Goal: Transaction & Acquisition: Book appointment/travel/reservation

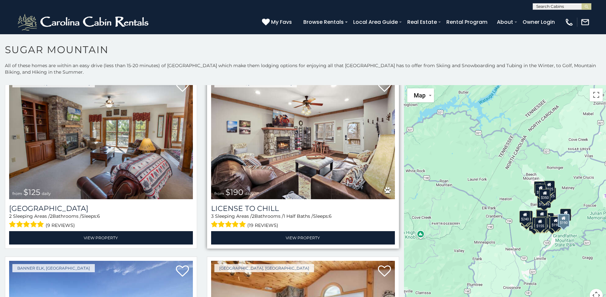
scroll to position [2248, 0]
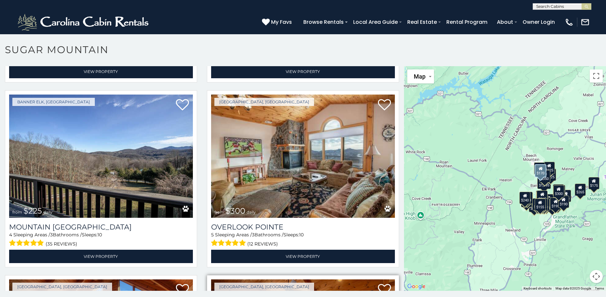
scroll to position [2363, 0]
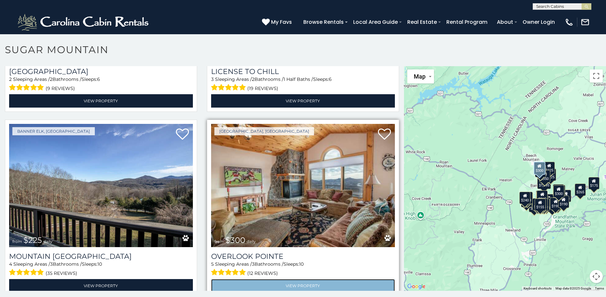
click at [294, 279] on link "View Property" at bounding box center [303, 285] width 184 height 13
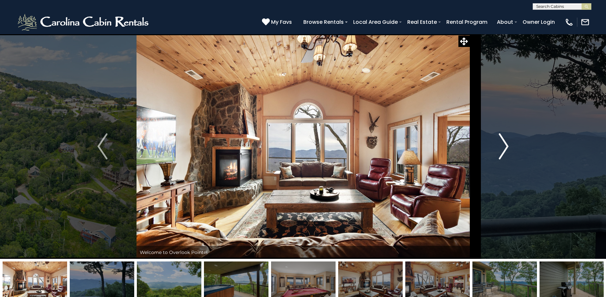
click at [505, 148] on img "Next" at bounding box center [504, 146] width 10 height 26
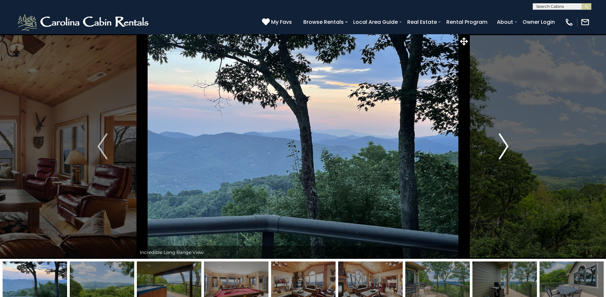
click at [503, 153] on img "Next" at bounding box center [504, 146] width 10 height 26
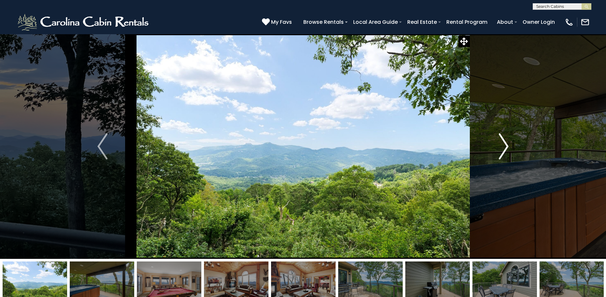
click at [503, 153] on img "Next" at bounding box center [504, 146] width 10 height 26
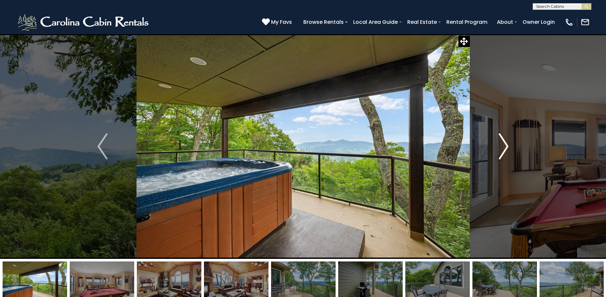
click at [505, 144] on img "Next" at bounding box center [504, 146] width 10 height 26
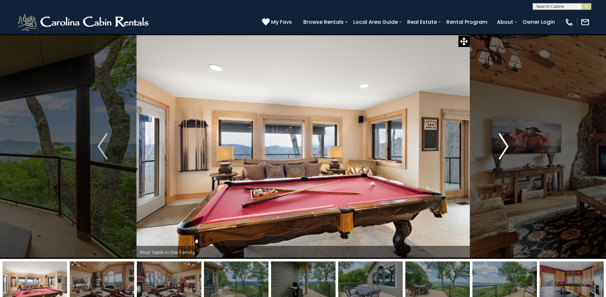
click at [506, 145] on img "Next" at bounding box center [504, 146] width 10 height 26
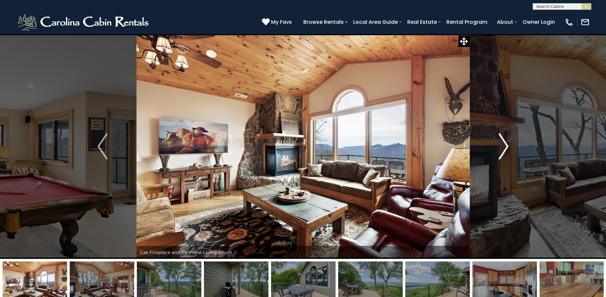
click at [507, 147] on img "Next" at bounding box center [504, 146] width 10 height 26
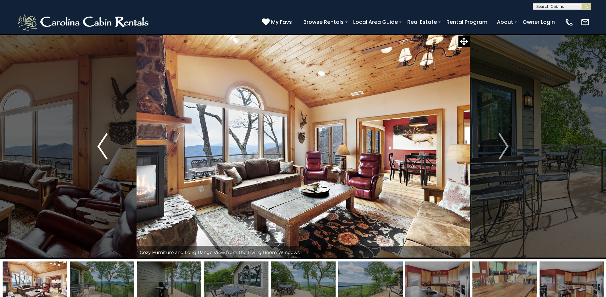
click at [105, 148] on img "Previous" at bounding box center [102, 146] width 10 height 26
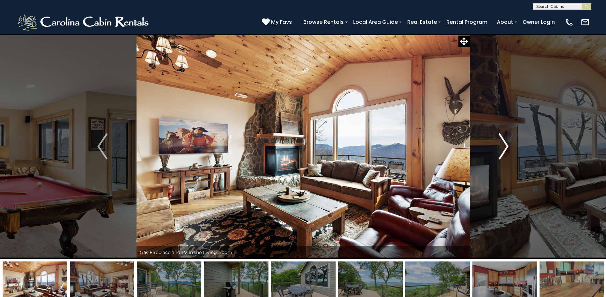
click at [504, 145] on img "Next" at bounding box center [504, 146] width 10 height 26
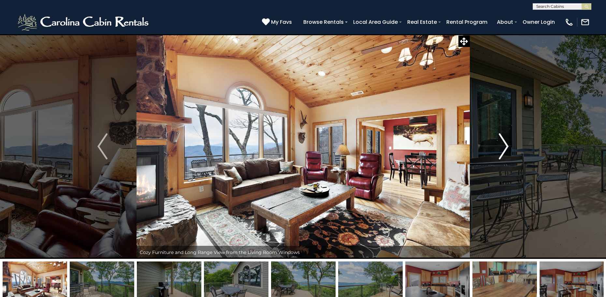
click at [504, 145] on img "Next" at bounding box center [504, 146] width 10 height 26
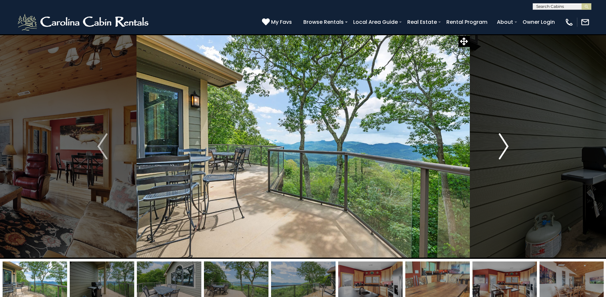
click at [505, 146] on img "Next" at bounding box center [504, 146] width 10 height 26
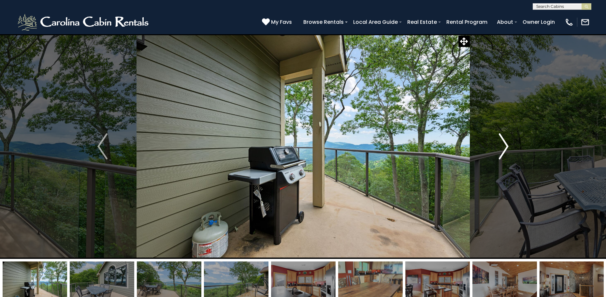
click at [505, 146] on img "Next" at bounding box center [504, 146] width 10 height 26
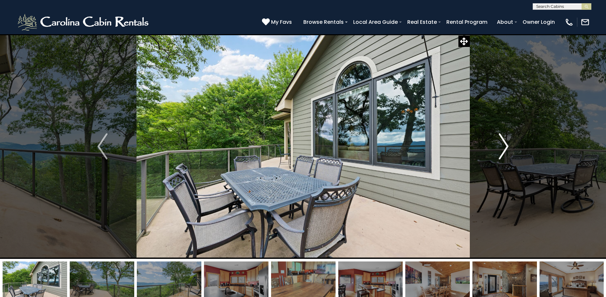
click at [505, 146] on img "Next" at bounding box center [504, 146] width 10 height 26
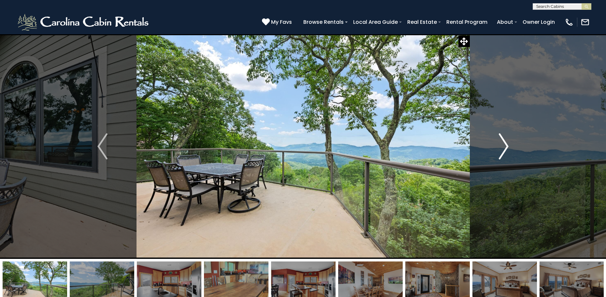
click at [505, 146] on img "Next" at bounding box center [504, 146] width 10 height 26
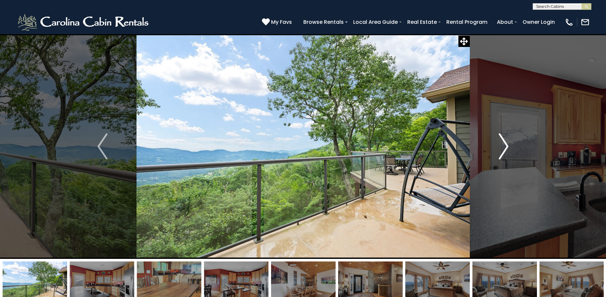
click at [506, 146] on img "Next" at bounding box center [504, 146] width 10 height 26
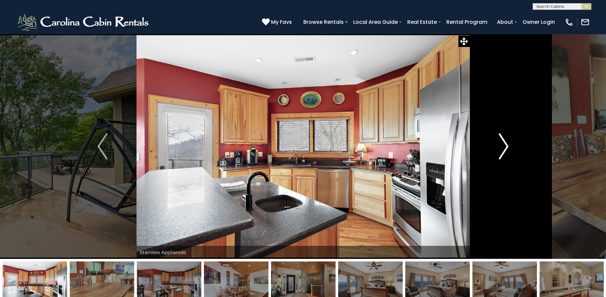
click at [506, 147] on img "Next" at bounding box center [504, 146] width 10 height 26
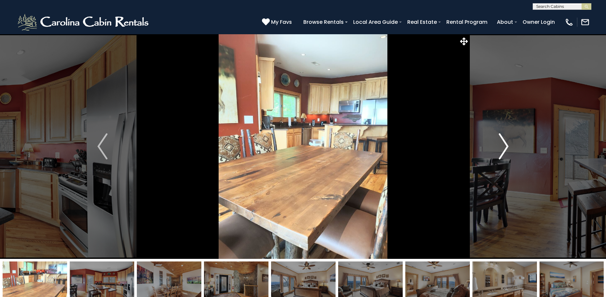
click at [506, 147] on img "Next" at bounding box center [504, 146] width 10 height 26
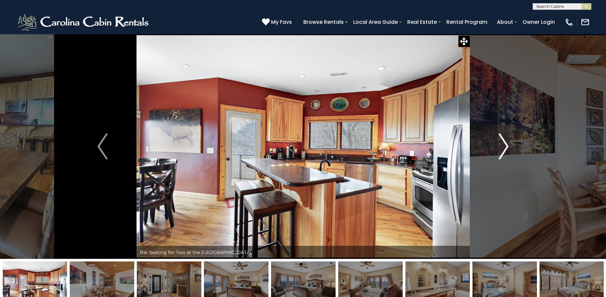
click at [506, 147] on img "Next" at bounding box center [504, 146] width 10 height 26
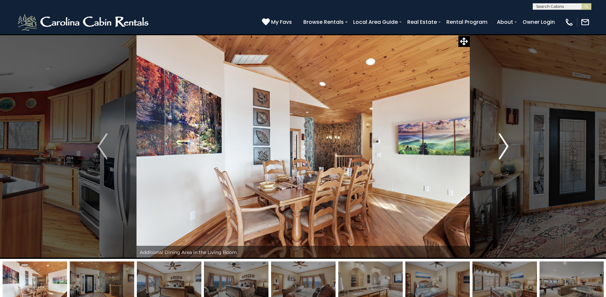
click at [506, 147] on img "Next" at bounding box center [504, 146] width 10 height 26
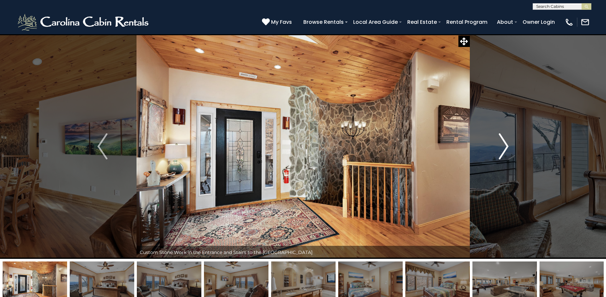
click at [506, 147] on img "Next" at bounding box center [504, 146] width 10 height 26
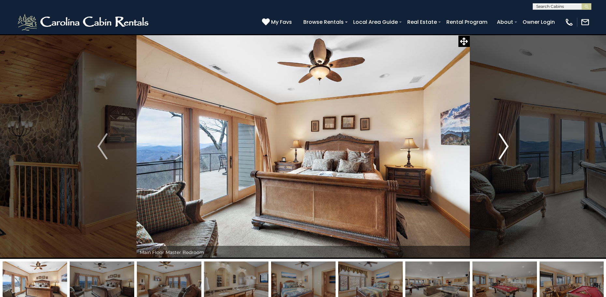
click at [506, 147] on img "Next" at bounding box center [504, 146] width 10 height 26
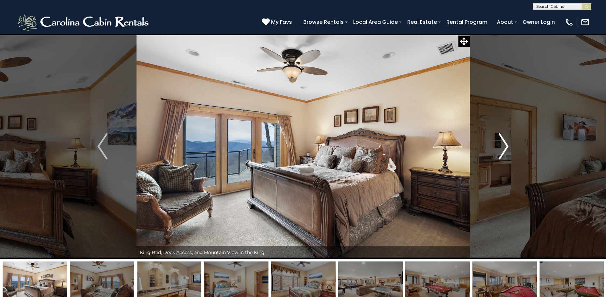
drag, startPoint x: 506, startPoint y: 147, endPoint x: 502, endPoint y: 142, distance: 6.5
click at [502, 142] on img "Next" at bounding box center [504, 146] width 10 height 26
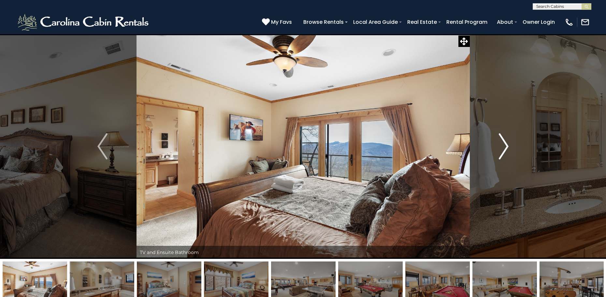
click at [502, 144] on img "Next" at bounding box center [504, 146] width 10 height 26
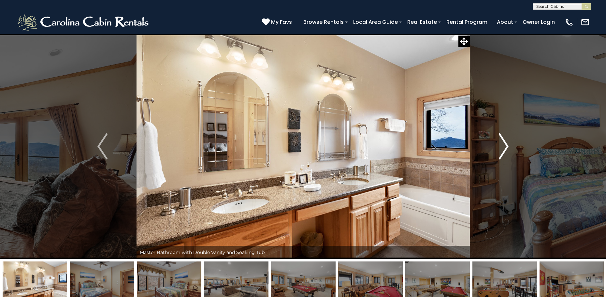
click at [502, 144] on img "Next" at bounding box center [504, 146] width 10 height 26
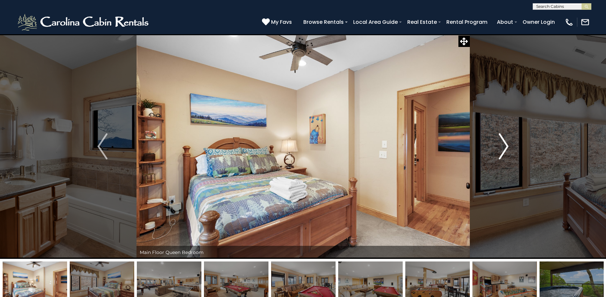
click at [502, 144] on img "Next" at bounding box center [504, 146] width 10 height 26
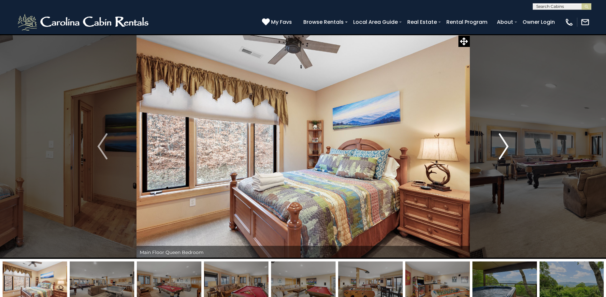
click at [502, 144] on img "Next" at bounding box center [504, 146] width 10 height 26
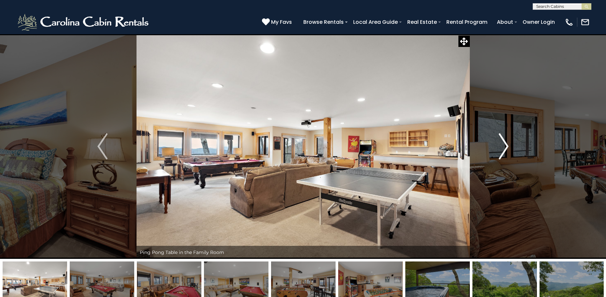
click at [502, 144] on img "Next" at bounding box center [504, 146] width 10 height 26
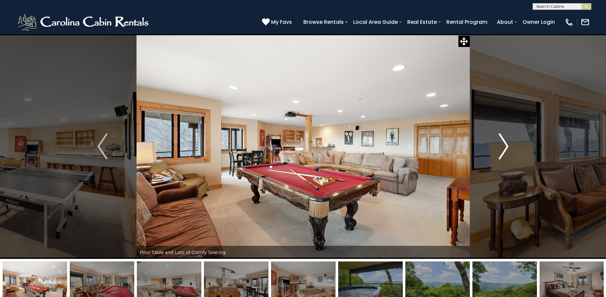
click at [502, 144] on img "Next" at bounding box center [504, 146] width 10 height 26
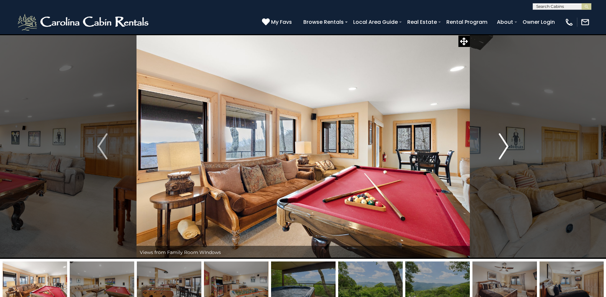
click at [505, 145] on img "Next" at bounding box center [504, 146] width 10 height 26
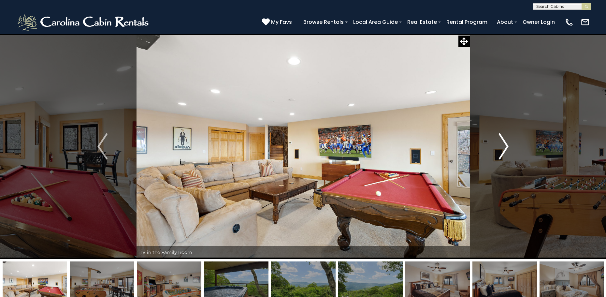
click at [505, 145] on img "Next" at bounding box center [504, 146] width 10 height 26
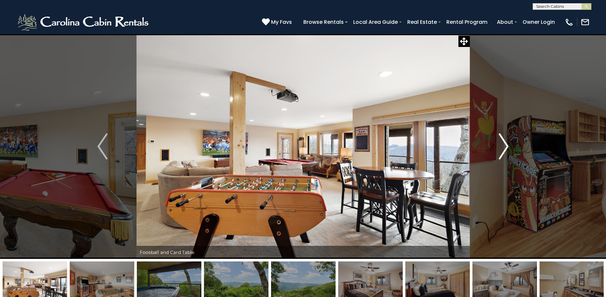
drag, startPoint x: 506, startPoint y: 146, endPoint x: 501, endPoint y: 138, distance: 8.3
click at [501, 138] on img "Next" at bounding box center [504, 146] width 10 height 26
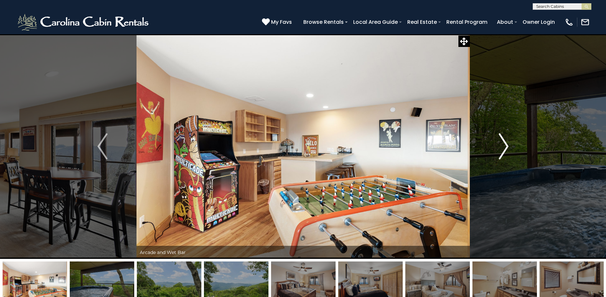
click at [505, 142] on img "Next" at bounding box center [504, 146] width 10 height 26
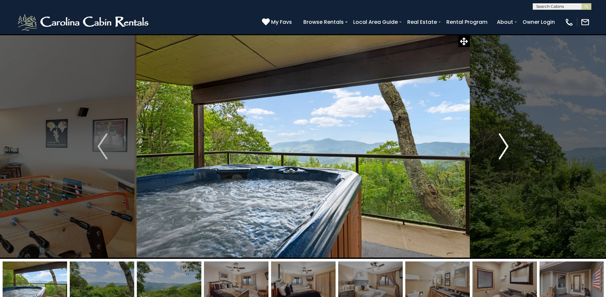
click at [505, 143] on img "Next" at bounding box center [504, 146] width 10 height 26
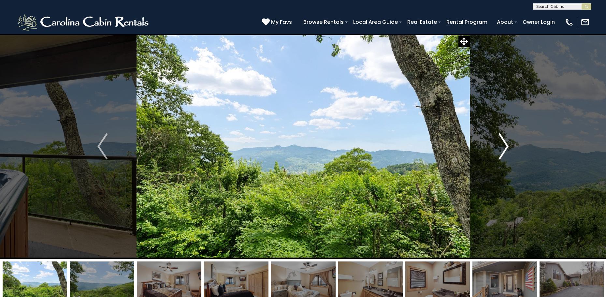
click at [505, 143] on img "Next" at bounding box center [504, 146] width 10 height 26
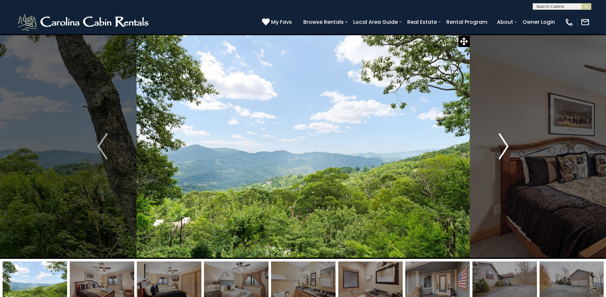
click at [505, 143] on img "Next" at bounding box center [504, 146] width 10 height 26
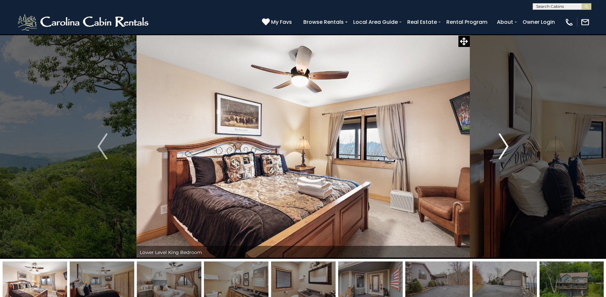
click at [506, 145] on img "Next" at bounding box center [504, 146] width 10 height 26
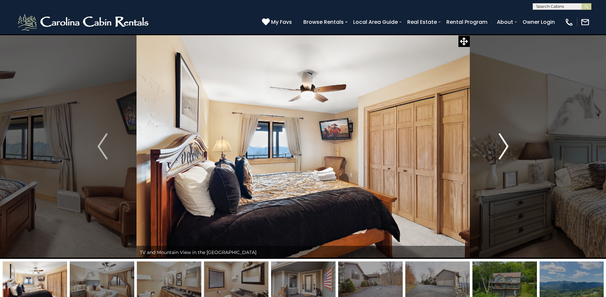
click at [506, 147] on img "Next" at bounding box center [504, 146] width 10 height 26
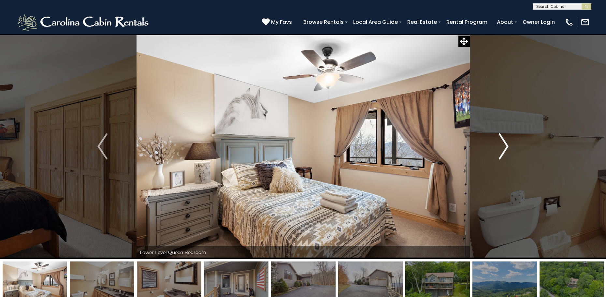
click at [506, 147] on img "Next" at bounding box center [504, 146] width 10 height 26
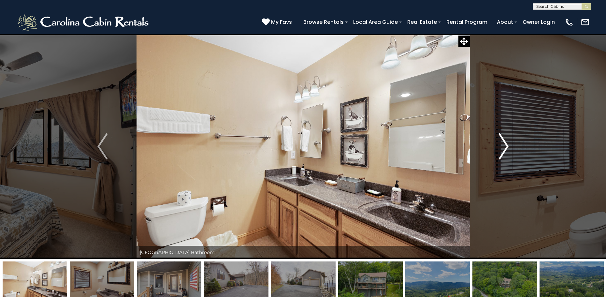
click at [506, 147] on img "Next" at bounding box center [504, 146] width 10 height 26
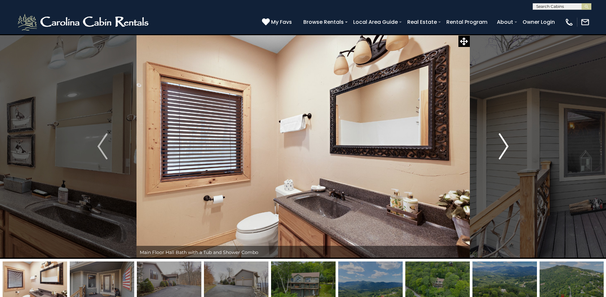
click at [506, 147] on img "Next" at bounding box center [504, 146] width 10 height 26
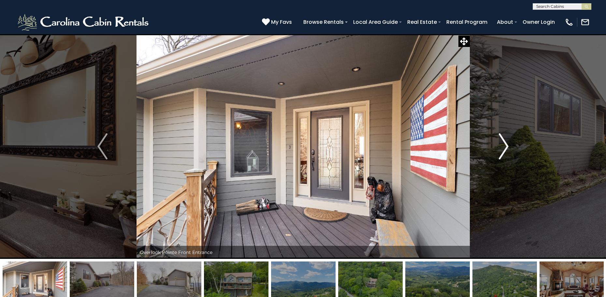
click at [505, 147] on img "Next" at bounding box center [504, 146] width 10 height 26
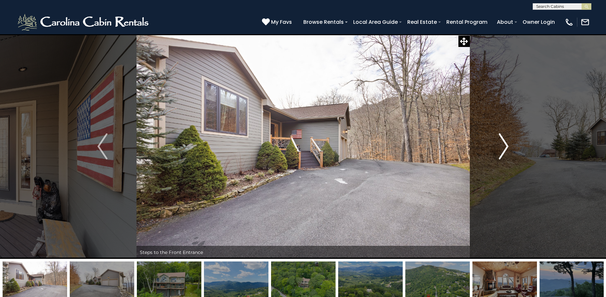
click at [505, 147] on img "Next" at bounding box center [504, 146] width 10 height 26
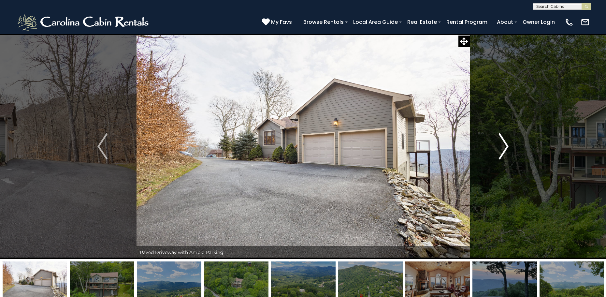
click at [505, 147] on img "Next" at bounding box center [504, 146] width 10 height 26
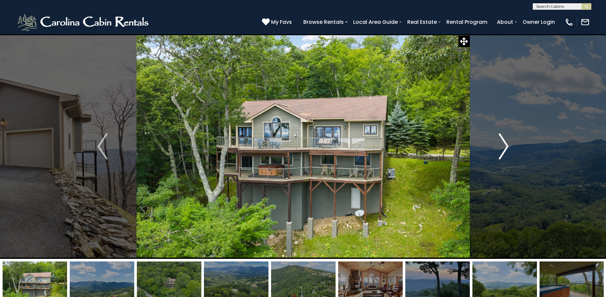
click at [508, 149] on img "Next" at bounding box center [504, 146] width 10 height 26
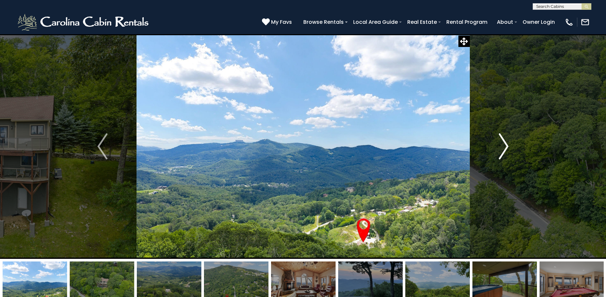
click at [508, 149] on img "Next" at bounding box center [504, 146] width 10 height 26
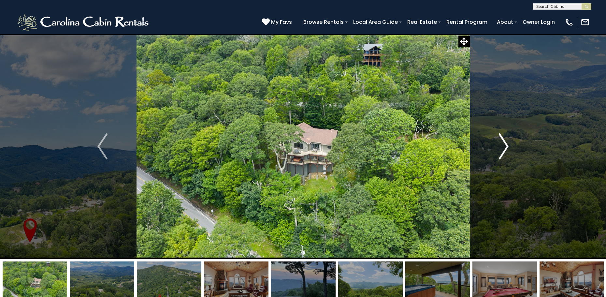
click at [506, 145] on img "Next" at bounding box center [504, 146] width 10 height 26
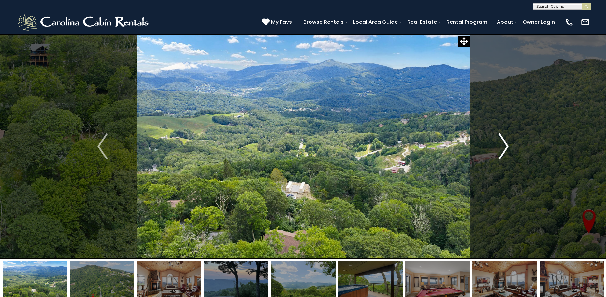
click at [506, 145] on img "Next" at bounding box center [504, 146] width 10 height 26
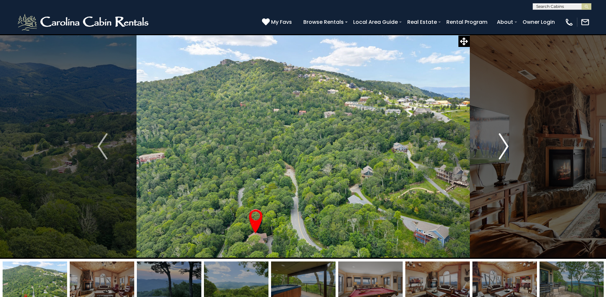
click at [506, 145] on img "Next" at bounding box center [504, 146] width 10 height 26
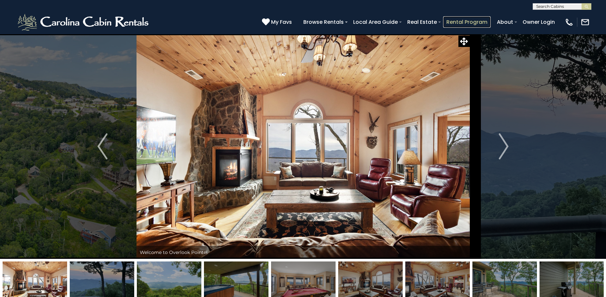
click at [462, 21] on link "Rental Program" at bounding box center [467, 21] width 48 height 11
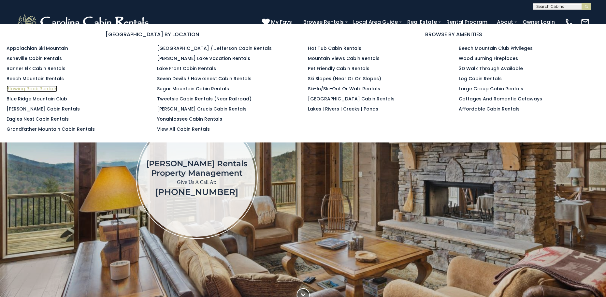
click at [15, 88] on link "Blowing Rock Rentals" at bounding box center [32, 88] width 51 height 7
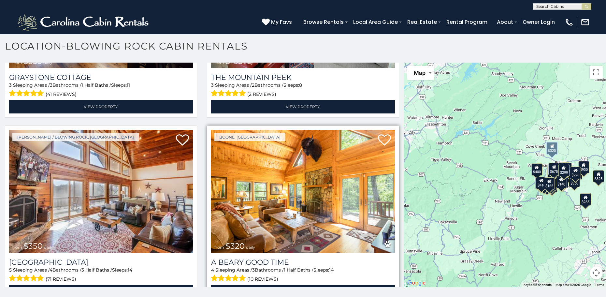
scroll to position [2379, 0]
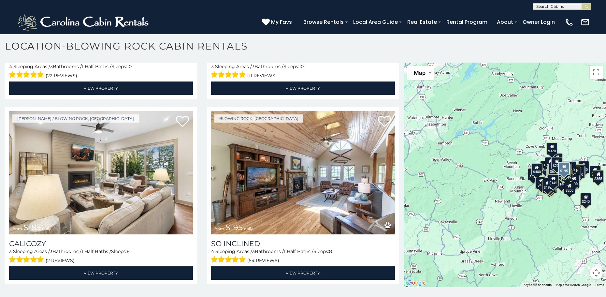
scroll to position [4393, 0]
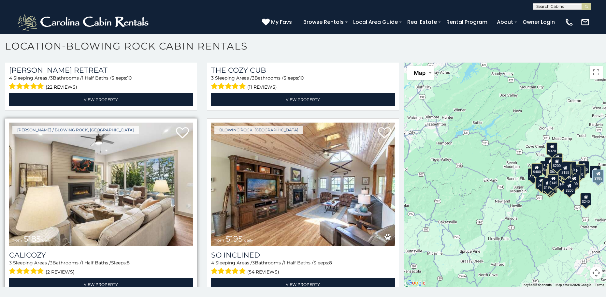
click at [114, 159] on img at bounding box center [101, 184] width 184 height 123
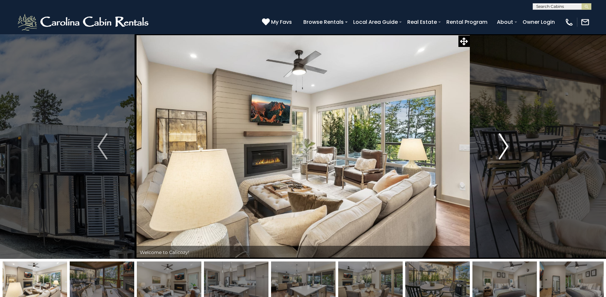
click at [514, 139] on button "Next" at bounding box center [504, 146] width 68 height 225
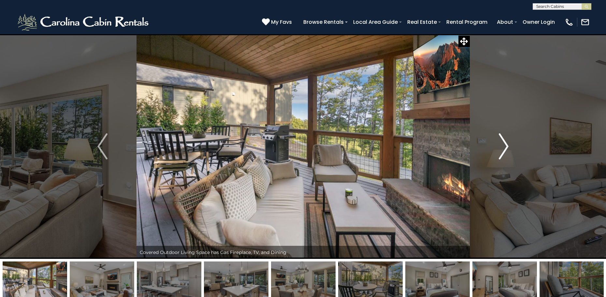
click at [505, 144] on img "Next" at bounding box center [504, 146] width 10 height 26
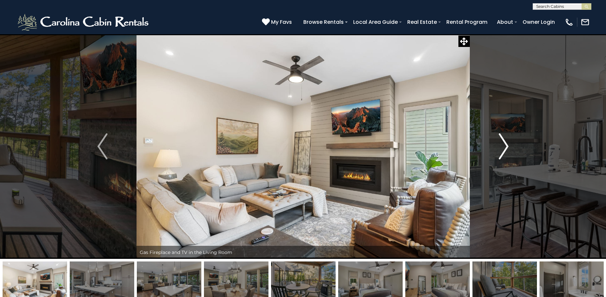
click at [506, 143] on img "Next" at bounding box center [504, 146] width 10 height 26
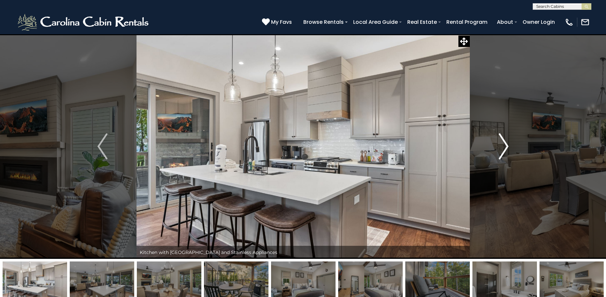
drag, startPoint x: 510, startPoint y: 142, endPoint x: 504, endPoint y: 143, distance: 5.3
click at [504, 143] on button "Next" at bounding box center [504, 146] width 68 height 225
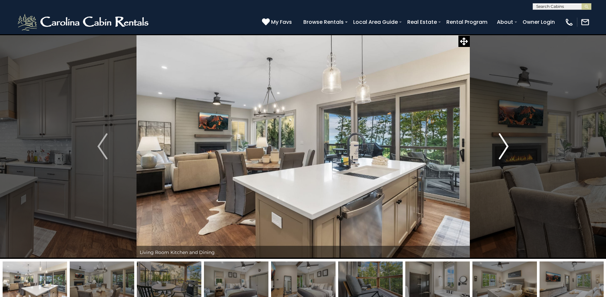
click at [505, 145] on img "Next" at bounding box center [504, 146] width 10 height 26
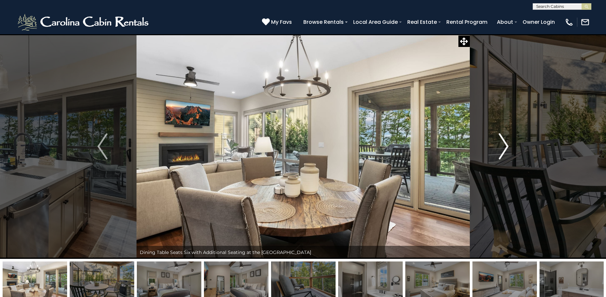
click at [507, 145] on img "Next" at bounding box center [504, 146] width 10 height 26
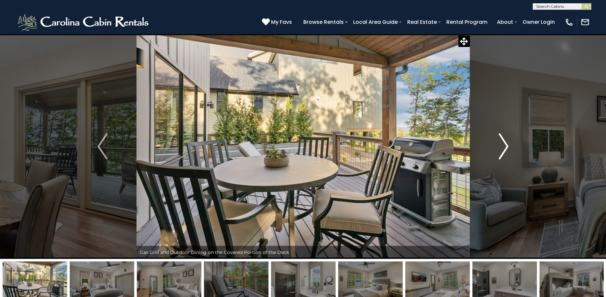
click at [505, 145] on img "Next" at bounding box center [504, 146] width 10 height 26
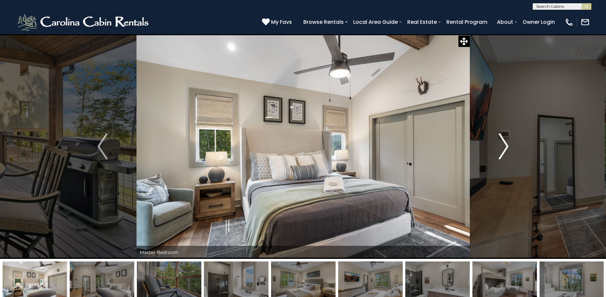
click at [508, 147] on img "Next" at bounding box center [504, 146] width 10 height 26
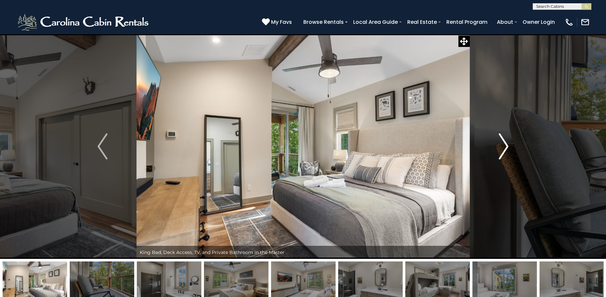
click at [508, 147] on img "Next" at bounding box center [504, 146] width 10 height 26
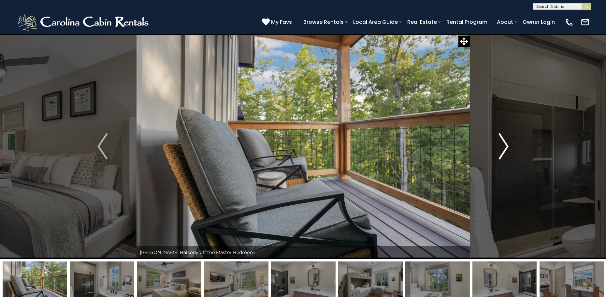
click at [507, 145] on img "Next" at bounding box center [504, 146] width 10 height 26
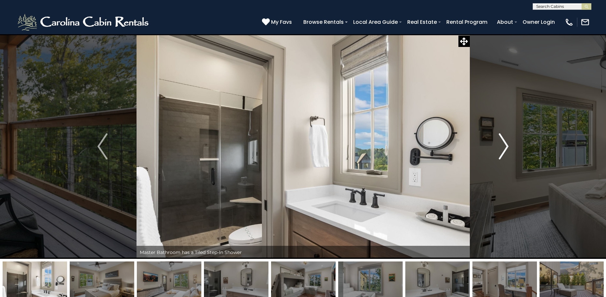
click at [506, 146] on img "Next" at bounding box center [504, 146] width 10 height 26
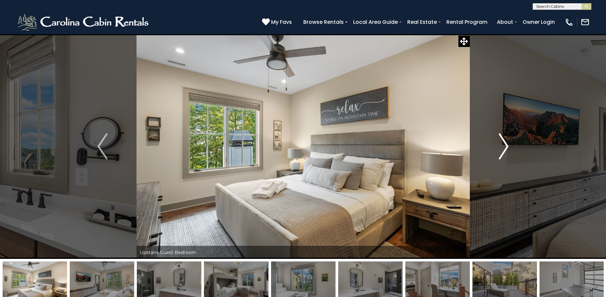
click at [504, 144] on img "Next" at bounding box center [504, 146] width 10 height 26
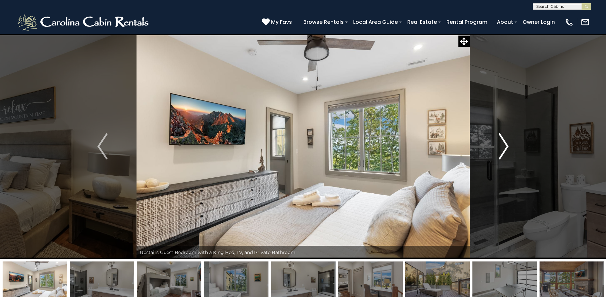
click at [506, 144] on img "Next" at bounding box center [504, 146] width 10 height 26
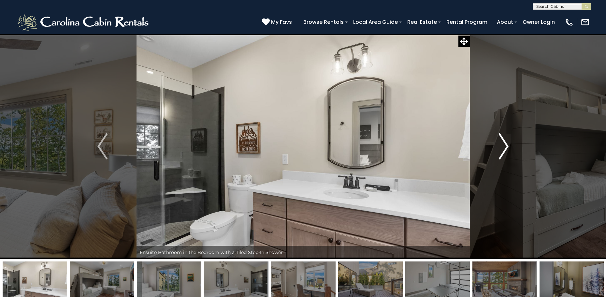
click at [506, 147] on img "Next" at bounding box center [504, 146] width 10 height 26
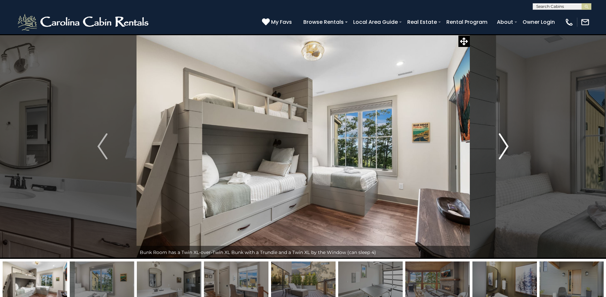
click at [507, 146] on img "Next" at bounding box center [504, 146] width 10 height 26
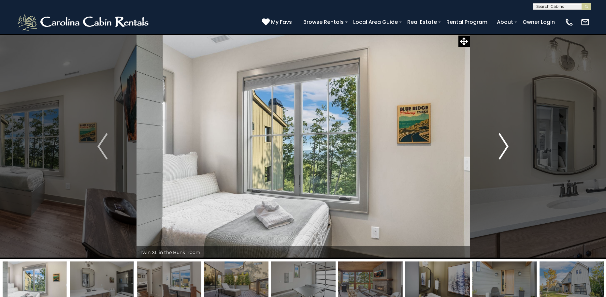
click at [505, 145] on img "Next" at bounding box center [504, 146] width 10 height 26
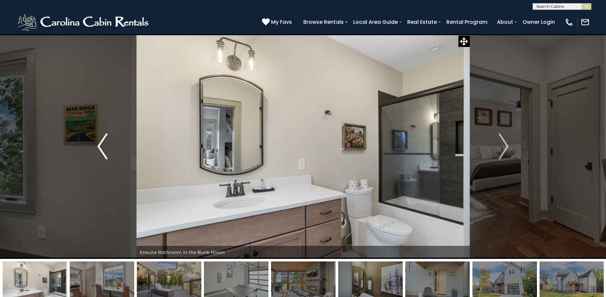
click at [101, 142] on img "Previous" at bounding box center [102, 146] width 10 height 26
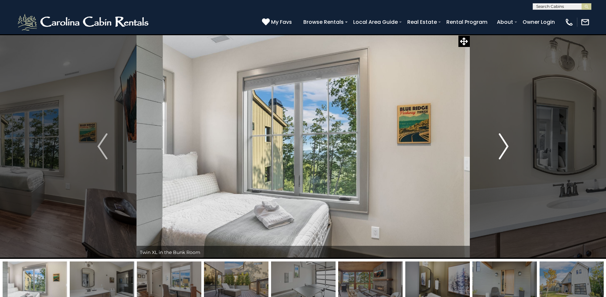
click at [506, 144] on img "Next" at bounding box center [504, 146] width 10 height 26
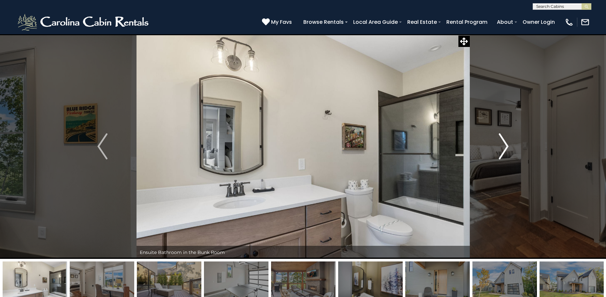
click at [505, 145] on img "Next" at bounding box center [504, 146] width 10 height 26
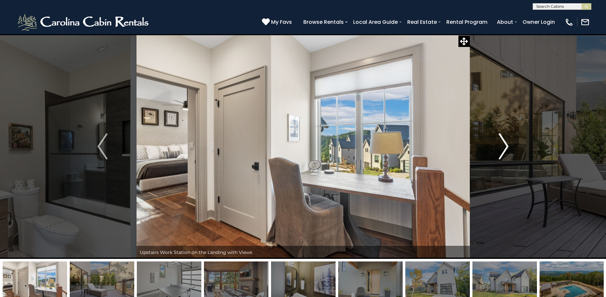
click at [504, 147] on img "Next" at bounding box center [504, 146] width 10 height 26
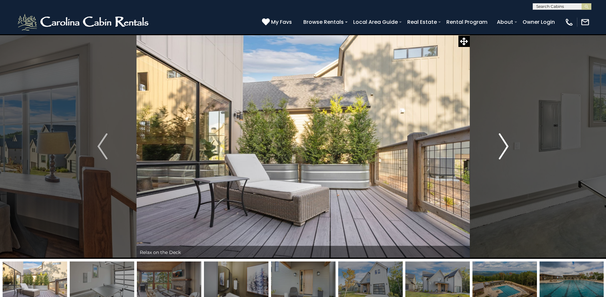
click at [503, 153] on img "Next" at bounding box center [504, 146] width 10 height 26
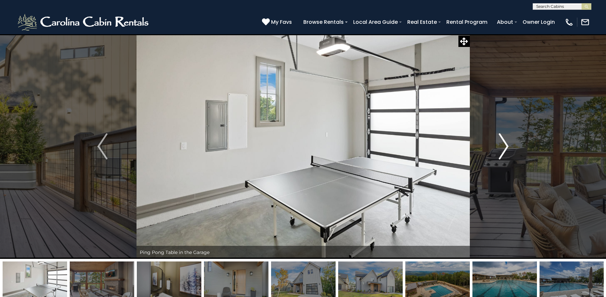
click at [505, 144] on img "Next" at bounding box center [504, 146] width 10 height 26
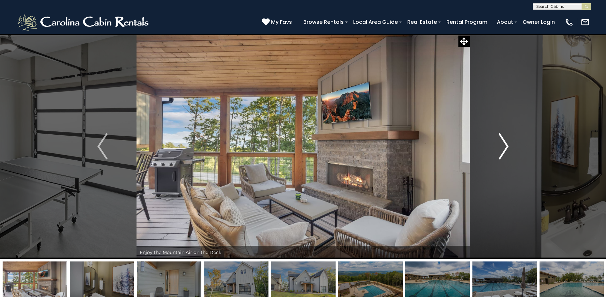
click at [511, 145] on button "Next" at bounding box center [504, 146] width 68 height 225
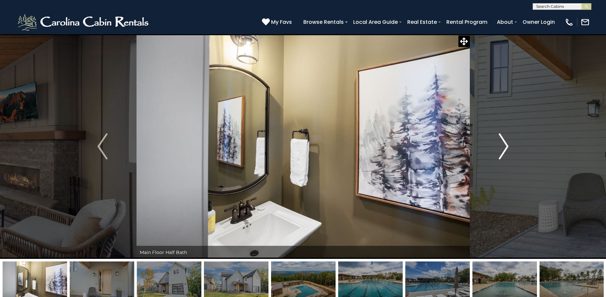
click at [505, 145] on img "Next" at bounding box center [504, 146] width 10 height 26
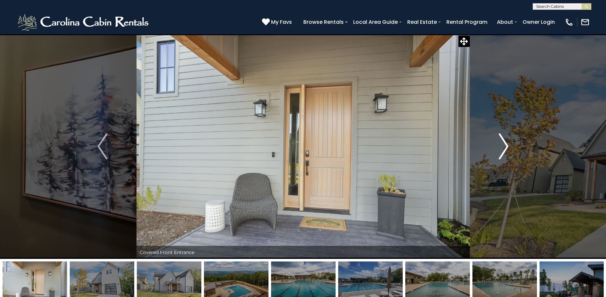
click at [506, 146] on img "Next" at bounding box center [504, 146] width 10 height 26
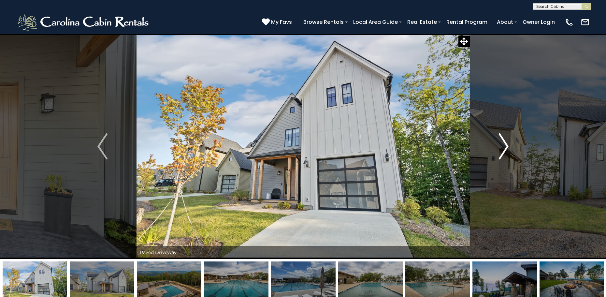
click at [507, 145] on img "Next" at bounding box center [504, 146] width 10 height 26
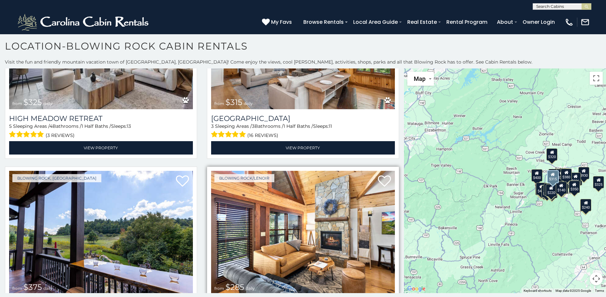
scroll to position [880, 0]
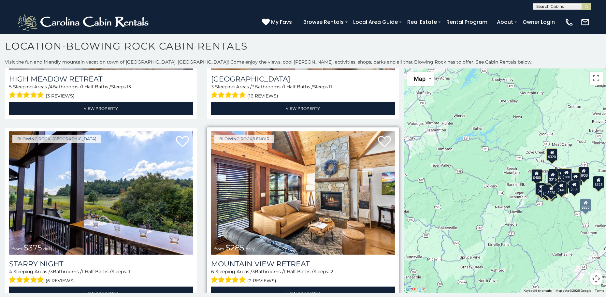
click at [305, 186] on img at bounding box center [303, 192] width 184 height 123
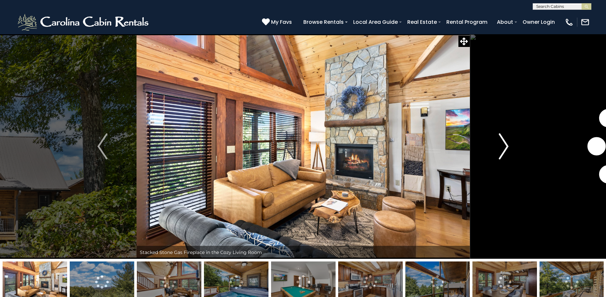
click at [504, 145] on img "Next" at bounding box center [504, 146] width 10 height 26
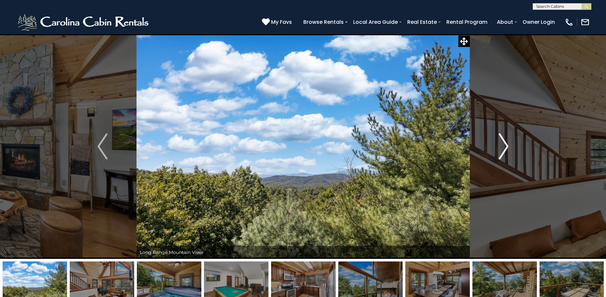
click at [507, 146] on img "Next" at bounding box center [504, 146] width 10 height 26
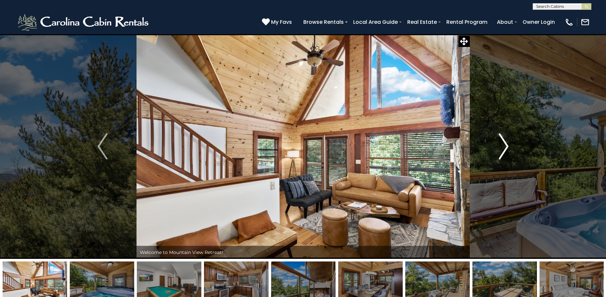
click at [505, 144] on img "Next" at bounding box center [504, 146] width 10 height 26
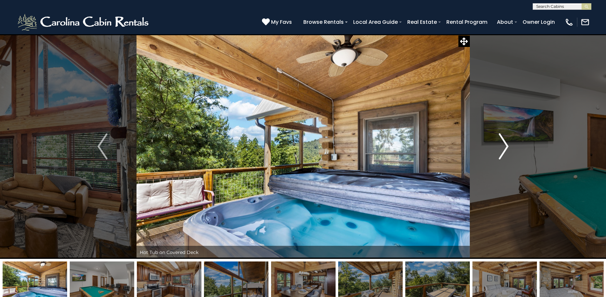
click at [507, 144] on img "Next" at bounding box center [504, 146] width 10 height 26
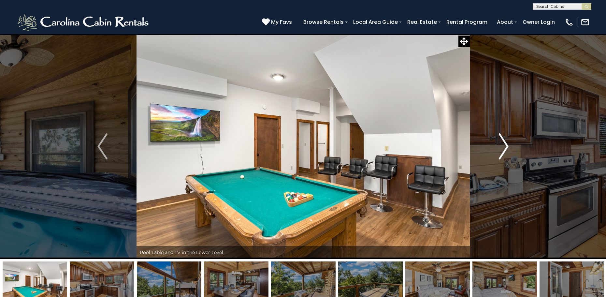
click at [506, 147] on img "Next" at bounding box center [504, 146] width 10 height 26
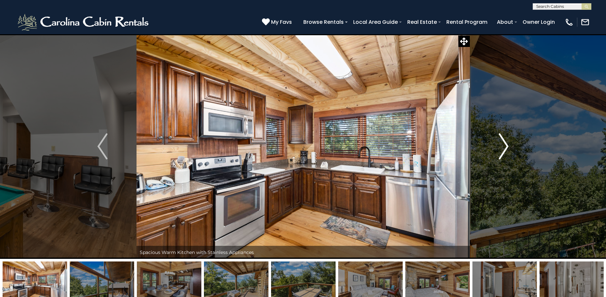
click at [507, 145] on img "Next" at bounding box center [504, 146] width 10 height 26
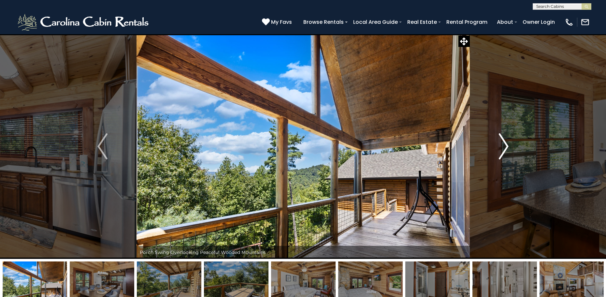
click at [505, 145] on img "Next" at bounding box center [504, 146] width 10 height 26
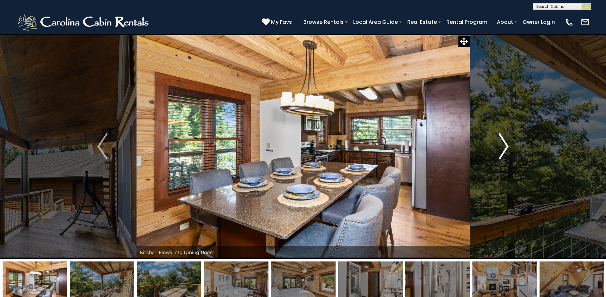
click at [505, 147] on img "Next" at bounding box center [504, 146] width 10 height 26
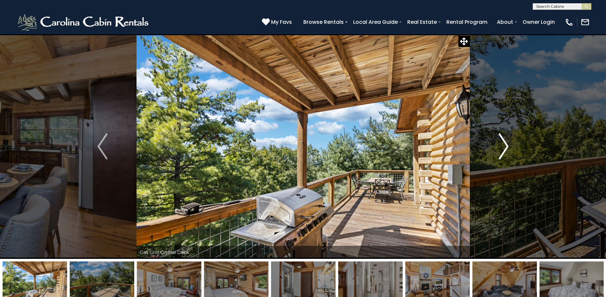
click at [500, 148] on img "Next" at bounding box center [504, 146] width 10 height 26
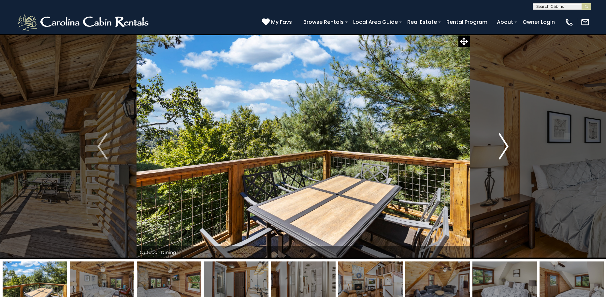
click at [508, 145] on img "Next" at bounding box center [504, 146] width 10 height 26
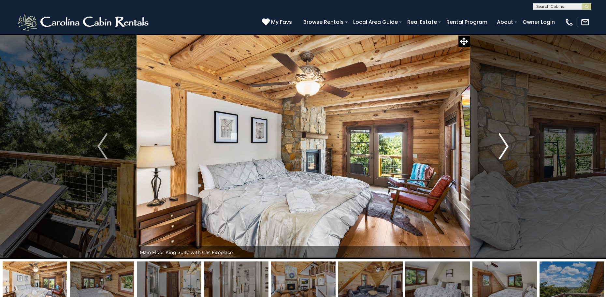
click at [507, 143] on img "Next" at bounding box center [504, 146] width 10 height 26
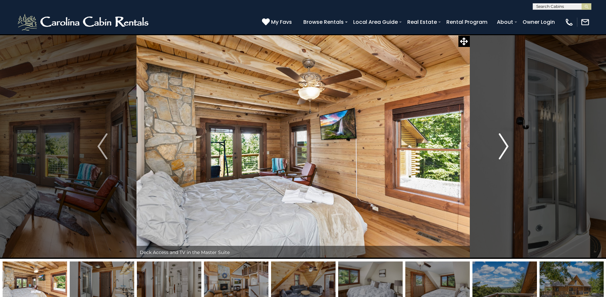
click at [504, 144] on img "Next" at bounding box center [504, 146] width 10 height 26
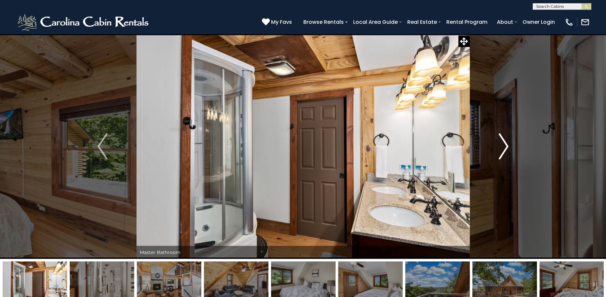
click at [507, 147] on img "Next" at bounding box center [504, 146] width 10 height 26
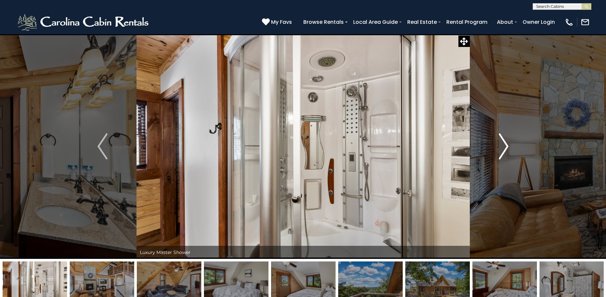
click at [504, 144] on img "Next" at bounding box center [504, 146] width 10 height 26
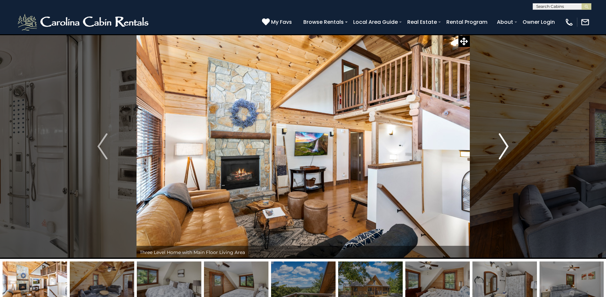
click at [506, 147] on img "Next" at bounding box center [504, 146] width 10 height 26
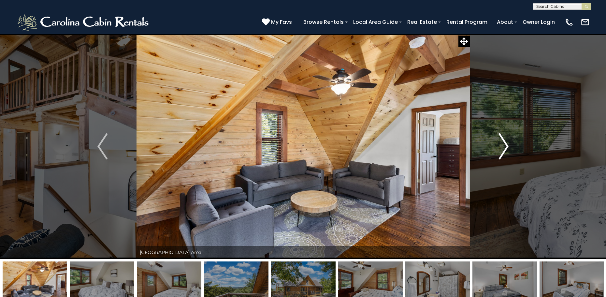
click at [507, 144] on img "Next" at bounding box center [504, 146] width 10 height 26
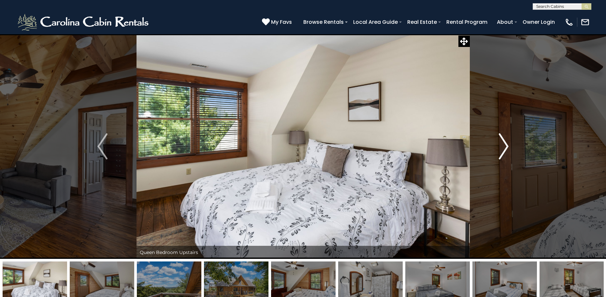
click at [505, 145] on img "Next" at bounding box center [504, 146] width 10 height 26
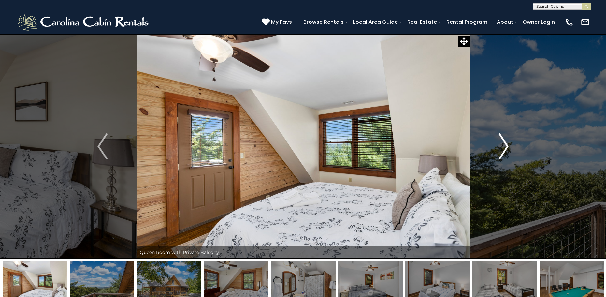
click at [507, 148] on img "Next" at bounding box center [504, 146] width 10 height 26
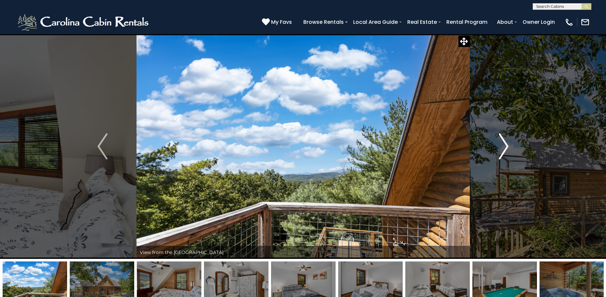
click at [503, 149] on img "Next" at bounding box center [504, 146] width 10 height 26
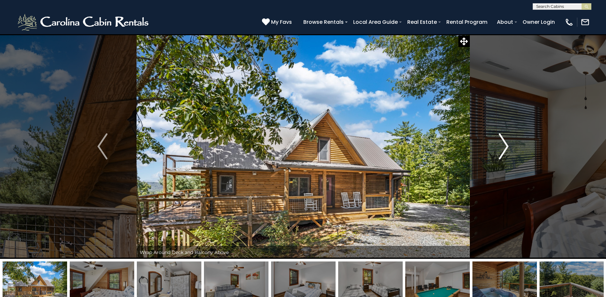
click at [505, 146] on img "Next" at bounding box center [504, 146] width 10 height 26
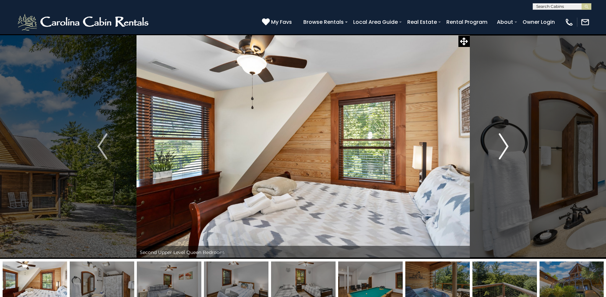
click at [504, 143] on img "Next" at bounding box center [504, 146] width 10 height 26
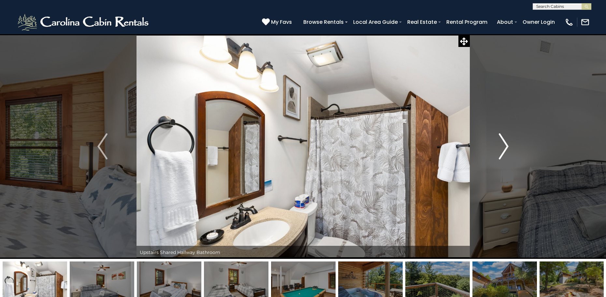
click at [504, 146] on img "Next" at bounding box center [504, 146] width 10 height 26
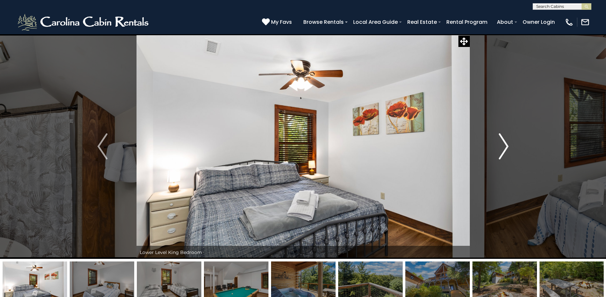
click at [503, 142] on img "Next" at bounding box center [504, 146] width 10 height 26
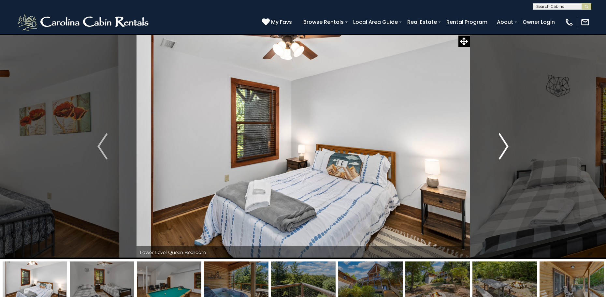
click at [506, 145] on img "Next" at bounding box center [504, 146] width 10 height 26
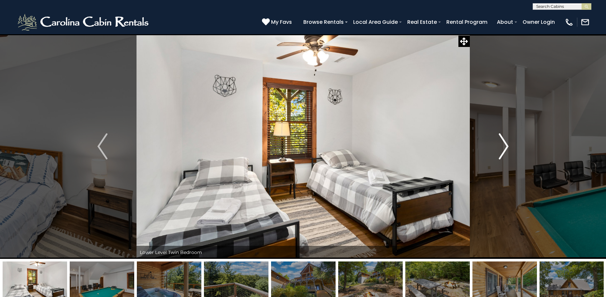
click at [507, 144] on img "Next" at bounding box center [504, 146] width 10 height 26
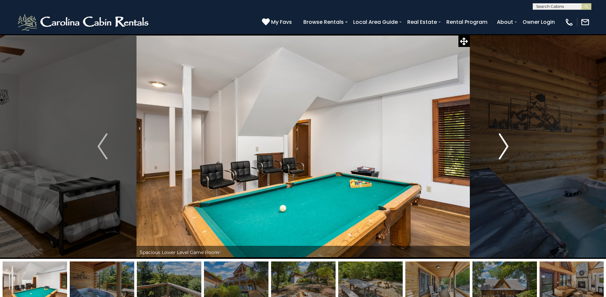
click at [508, 144] on img "Next" at bounding box center [504, 146] width 10 height 26
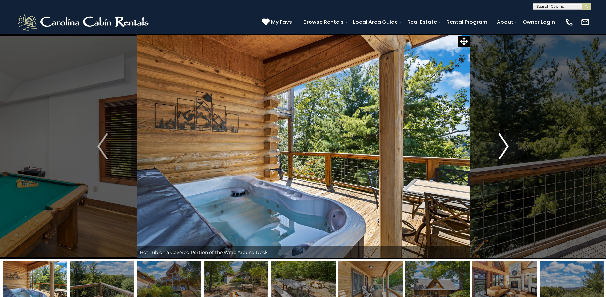
click at [505, 144] on img "Next" at bounding box center [504, 146] width 10 height 26
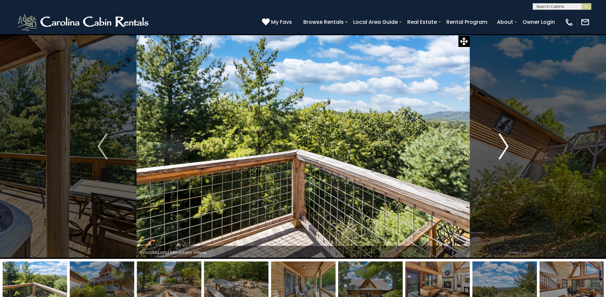
click at [507, 145] on img "Next" at bounding box center [504, 146] width 10 height 26
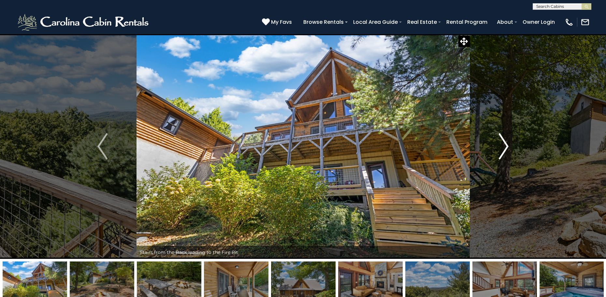
click at [505, 145] on img "Next" at bounding box center [504, 146] width 10 height 26
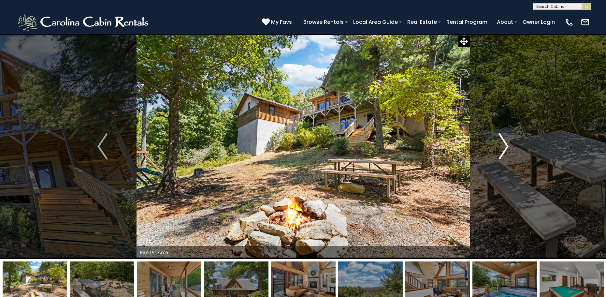
click at [506, 144] on img "Next" at bounding box center [504, 146] width 10 height 26
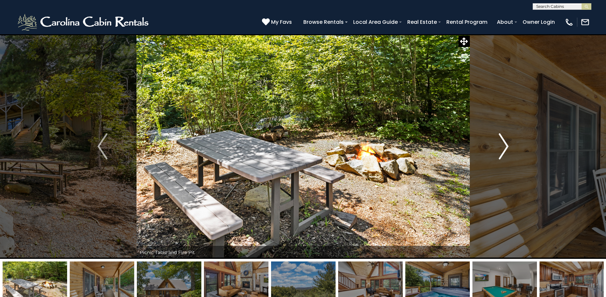
click at [507, 145] on img "Next" at bounding box center [504, 146] width 10 height 26
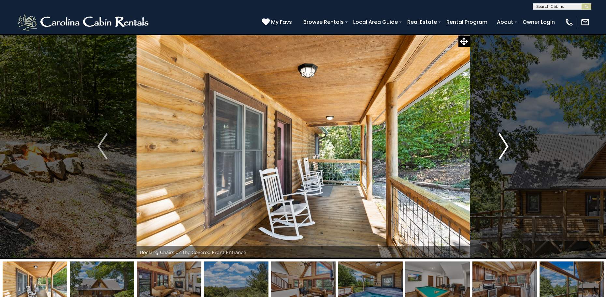
click at [507, 145] on img "Next" at bounding box center [504, 146] width 10 height 26
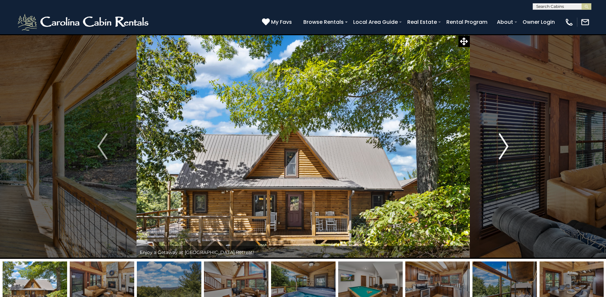
click at [505, 145] on img "Next" at bounding box center [504, 146] width 10 height 26
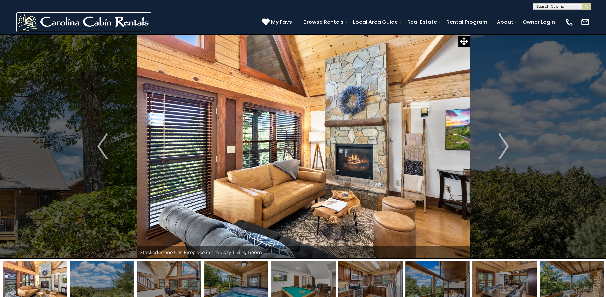
click at [103, 23] on img at bounding box center [83, 22] width 135 height 20
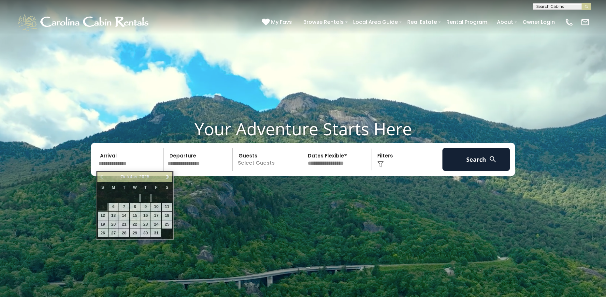
click at [124, 160] on input "text" at bounding box center [129, 159] width 67 height 23
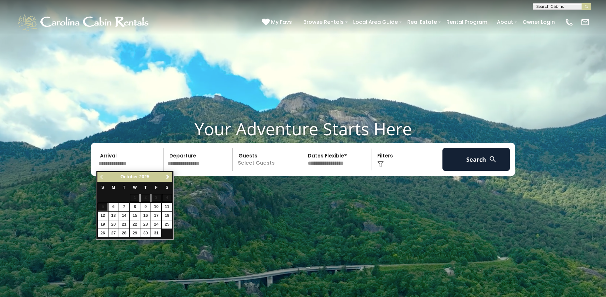
click at [167, 175] on span "Next" at bounding box center [167, 176] width 5 height 5
click at [146, 214] on link "13" at bounding box center [145, 215] width 10 height 8
type input "********"
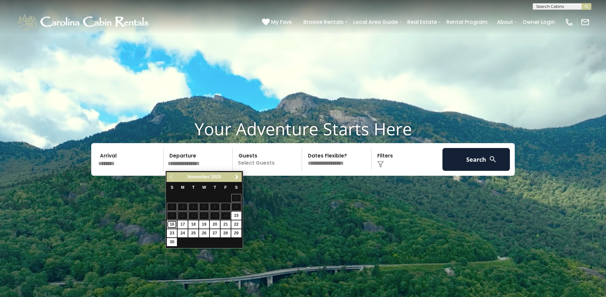
click at [171, 224] on link "16" at bounding box center [172, 224] width 10 height 8
type input "********"
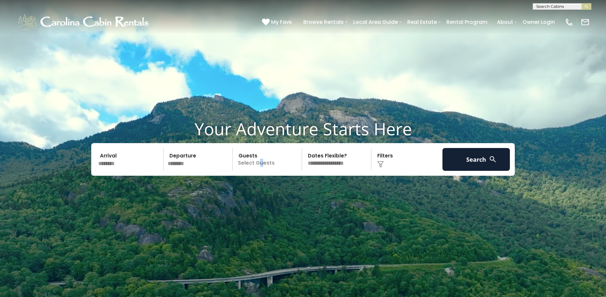
click at [261, 164] on p "Select Guests" at bounding box center [268, 159] width 67 height 23
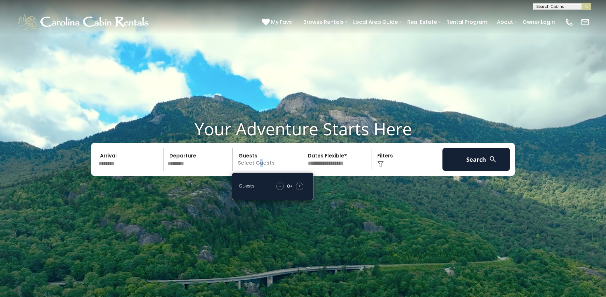
drag, startPoint x: 208, startPoint y: 267, endPoint x: 208, endPoint y: 258, distance: 9.1
click at [208, 266] on video at bounding box center [303, 151] width 606 height 303
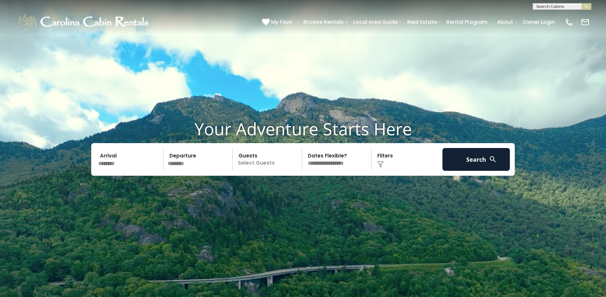
click at [283, 160] on p "Select Guests" at bounding box center [268, 159] width 67 height 23
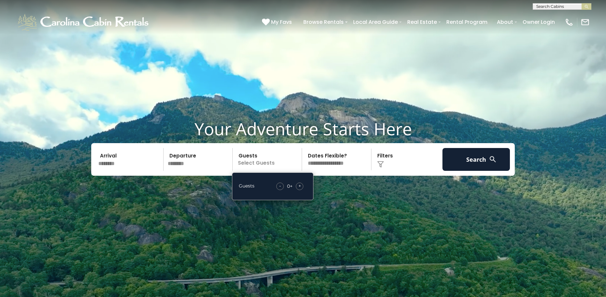
click at [299, 186] on span "+" at bounding box center [299, 185] width 3 height 7
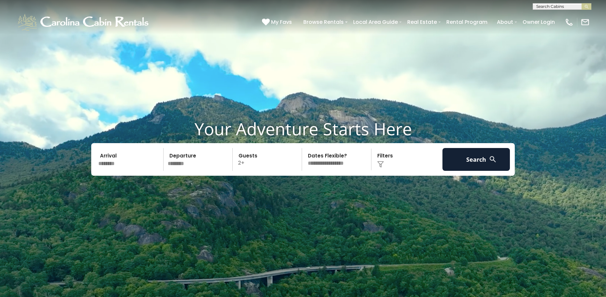
click at [299, 186] on video at bounding box center [303, 151] width 606 height 303
click at [261, 158] on p "2+" at bounding box center [268, 159] width 67 height 23
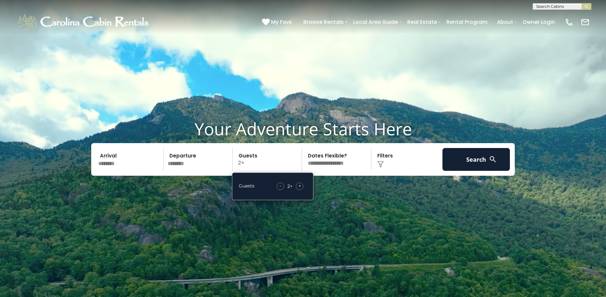
click at [299, 185] on span "+" at bounding box center [299, 185] width 3 height 7
click at [300, 185] on span "+" at bounding box center [299, 185] width 3 height 7
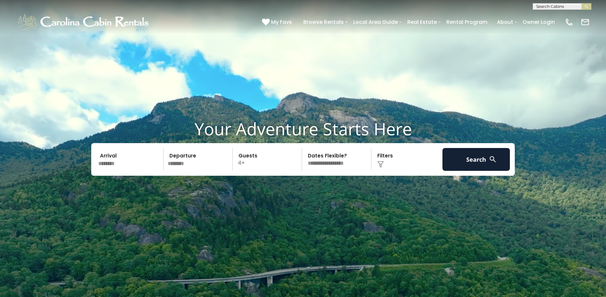
click at [274, 160] on p "4+" at bounding box center [268, 159] width 67 height 23
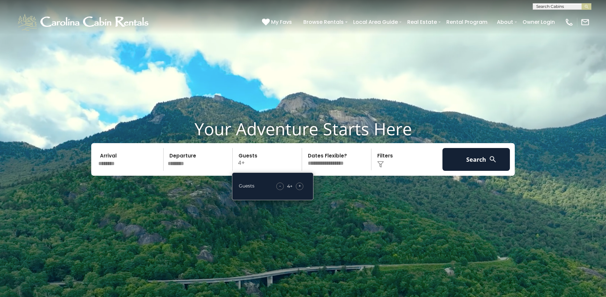
click at [300, 186] on span "+" at bounding box center [299, 185] width 3 height 7
click at [333, 163] on select "**********" at bounding box center [337, 159] width 67 height 23
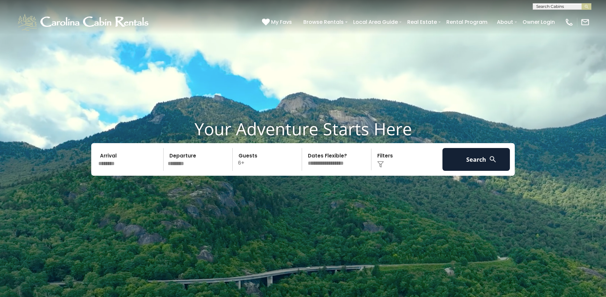
select select "*"
click at [304, 148] on select "**********" at bounding box center [337, 159] width 67 height 23
click at [474, 159] on button "Search" at bounding box center [476, 159] width 67 height 23
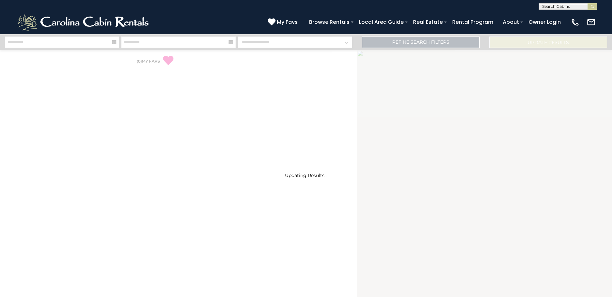
select select "*"
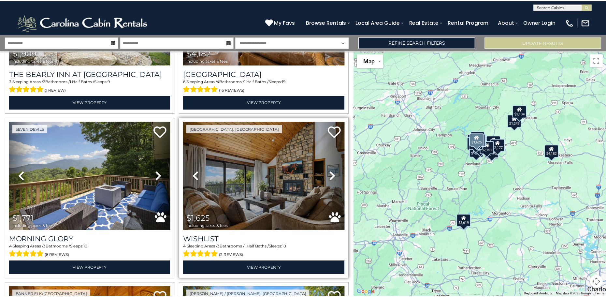
scroll to position [684, 0]
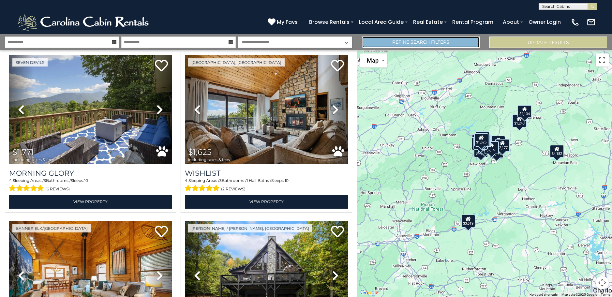
click at [415, 41] on link "Refine Search Filters" at bounding box center [421, 41] width 118 height 11
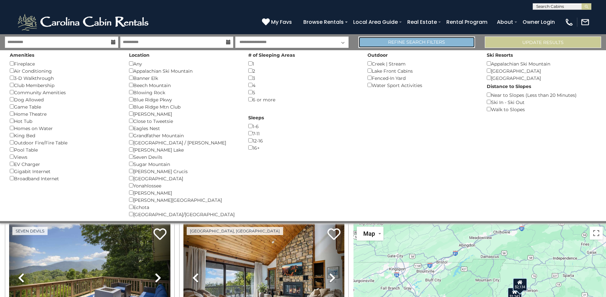
scroll to position [680, 0]
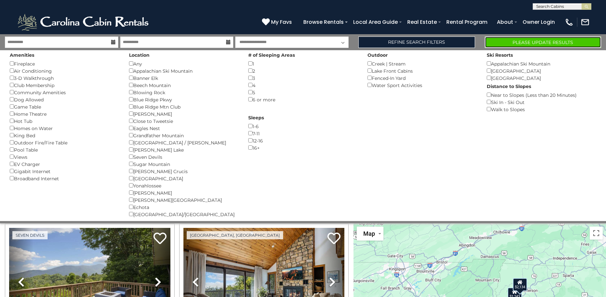
click at [542, 41] on button "Please Update Results" at bounding box center [543, 41] width 117 height 11
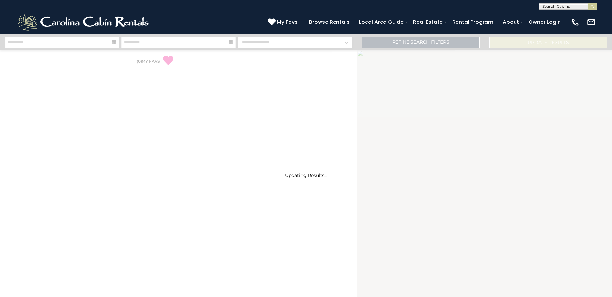
select select "*"
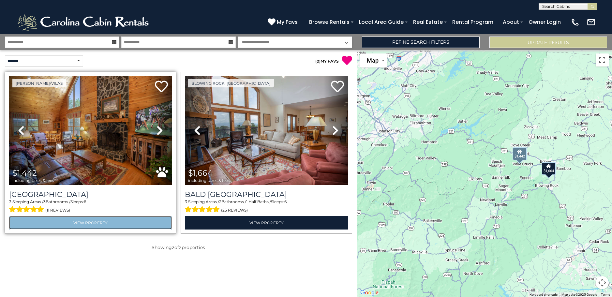
click at [88, 221] on link "View Property" at bounding box center [90, 222] width 163 height 13
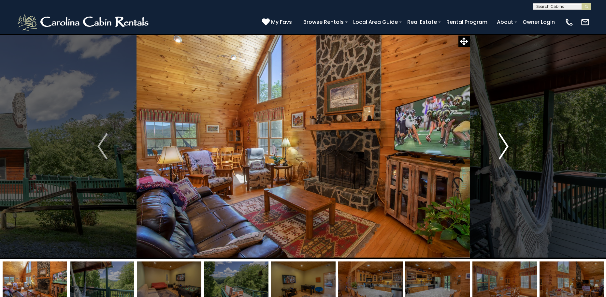
click at [506, 146] on img "Next" at bounding box center [504, 146] width 10 height 26
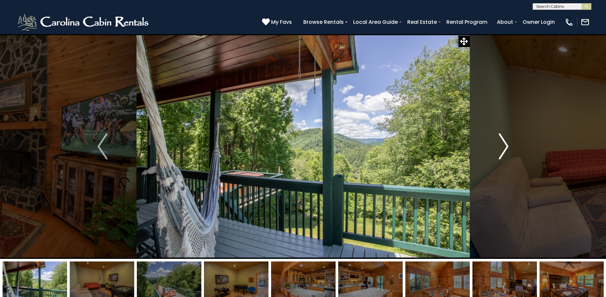
click at [505, 146] on img "Next" at bounding box center [504, 146] width 10 height 26
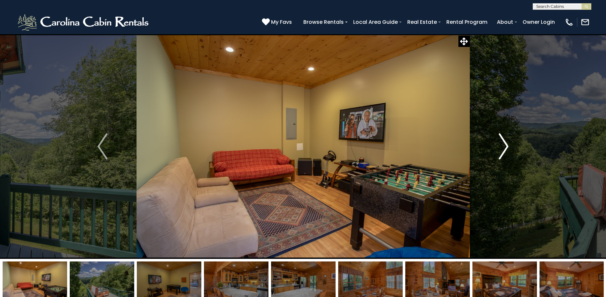
click at [501, 148] on img "Next" at bounding box center [504, 146] width 10 height 26
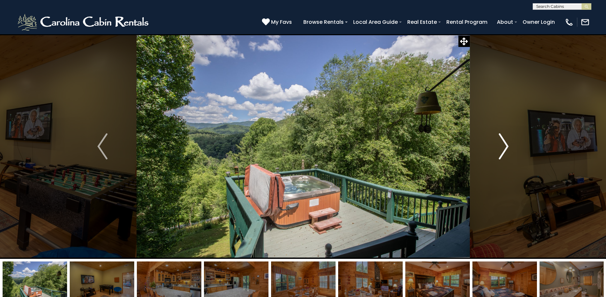
click at [506, 146] on img "Next" at bounding box center [504, 146] width 10 height 26
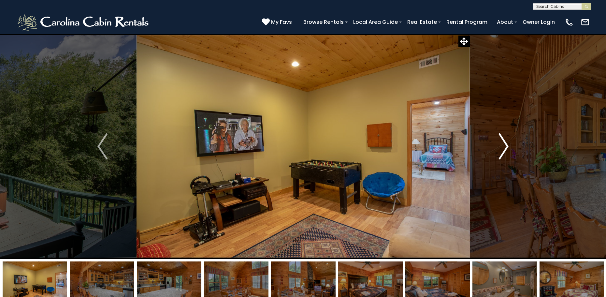
click at [505, 146] on img "Next" at bounding box center [504, 146] width 10 height 26
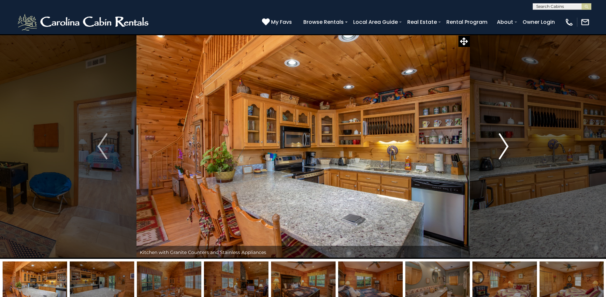
click at [500, 148] on img "Next" at bounding box center [504, 146] width 10 height 26
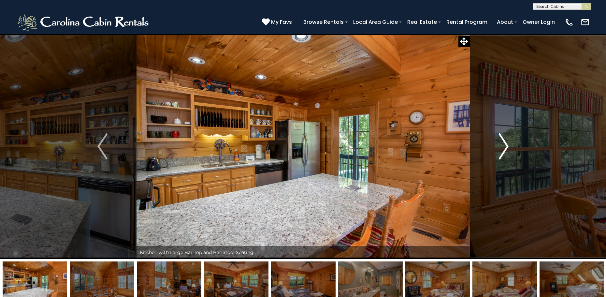
click at [500, 149] on img "Next" at bounding box center [504, 146] width 10 height 26
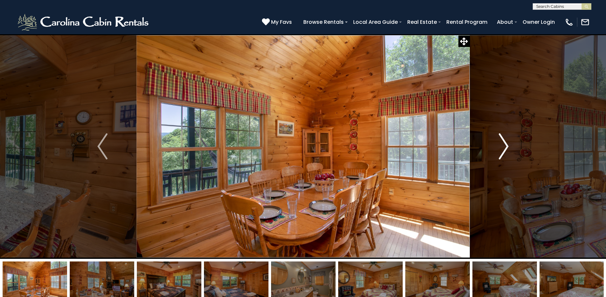
click at [506, 145] on img "Next" at bounding box center [504, 146] width 10 height 26
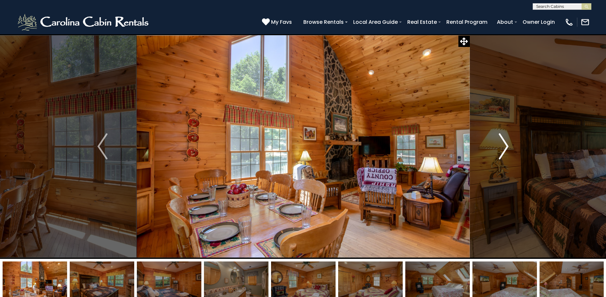
click at [507, 143] on img "Next" at bounding box center [504, 146] width 10 height 26
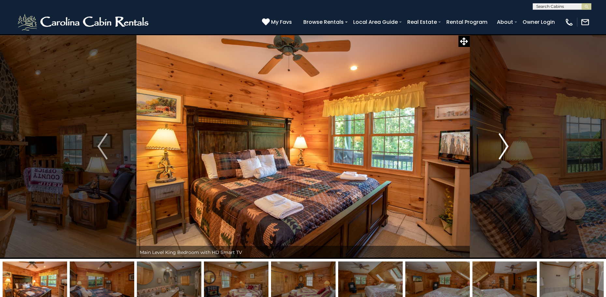
click at [507, 146] on img "Next" at bounding box center [504, 146] width 10 height 26
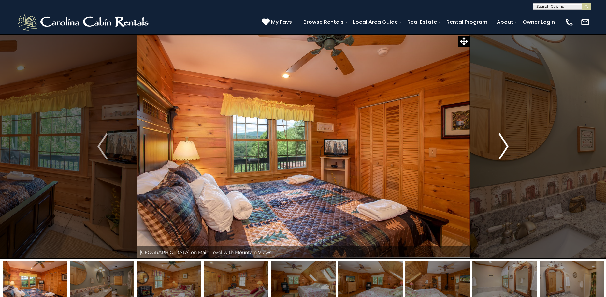
click at [503, 143] on img "Next" at bounding box center [504, 146] width 10 height 26
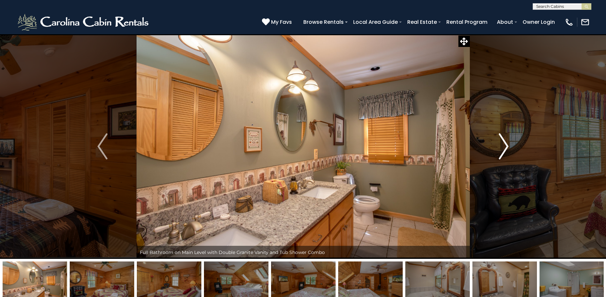
click at [507, 147] on img "Next" at bounding box center [504, 146] width 10 height 26
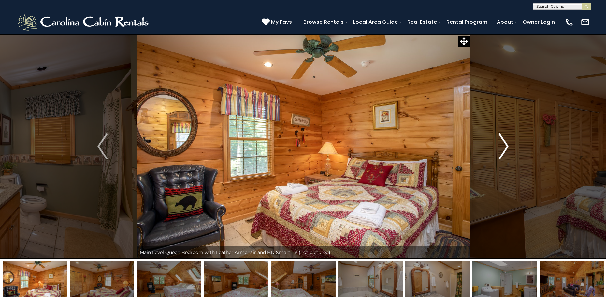
click at [502, 143] on img "Next" at bounding box center [504, 146] width 10 height 26
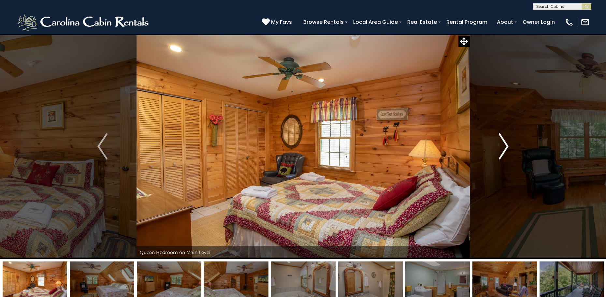
click at [503, 143] on img "Next" at bounding box center [504, 146] width 10 height 26
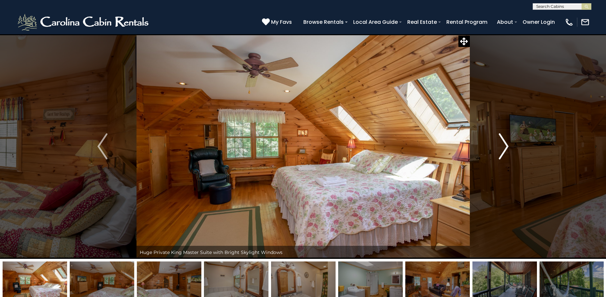
click at [503, 144] on img "Next" at bounding box center [504, 146] width 10 height 26
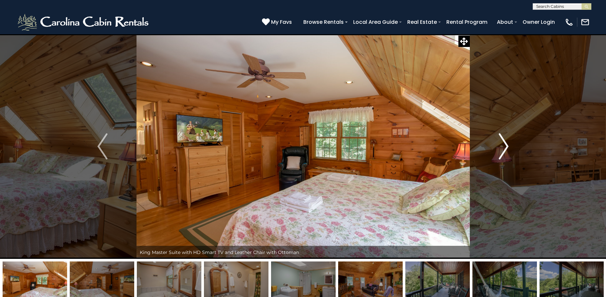
click at [502, 146] on img "Next" at bounding box center [504, 146] width 10 height 26
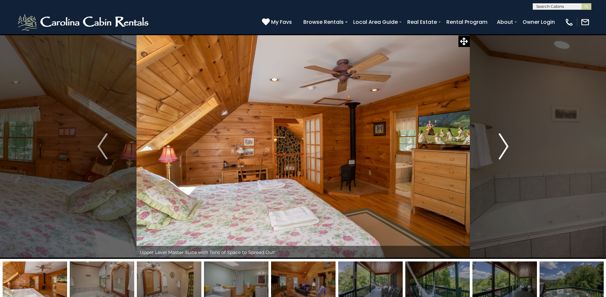
click at [504, 146] on img "Next" at bounding box center [504, 146] width 10 height 26
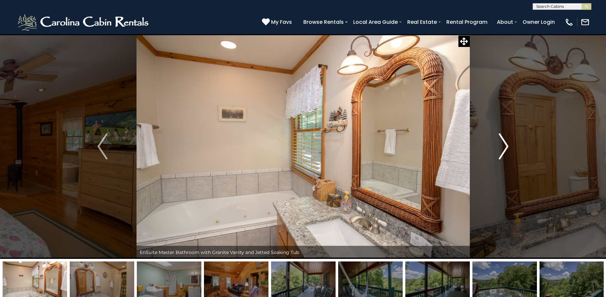
click at [506, 145] on img "Next" at bounding box center [504, 146] width 10 height 26
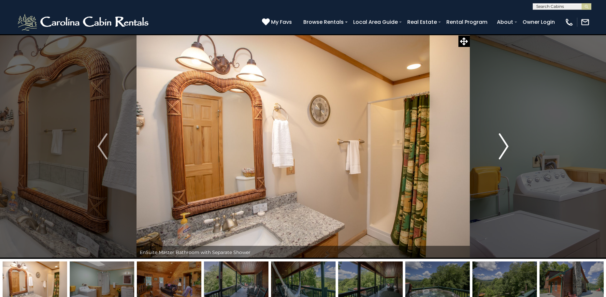
click at [508, 148] on img "Next" at bounding box center [504, 146] width 10 height 26
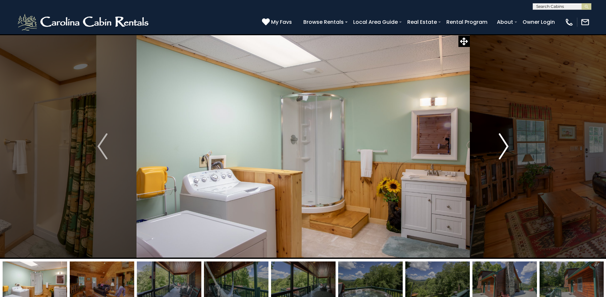
click at [506, 147] on img "Next" at bounding box center [504, 146] width 10 height 26
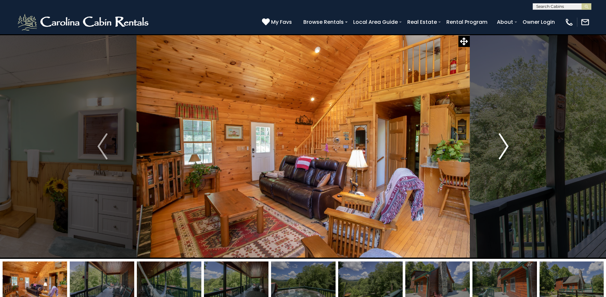
click at [505, 146] on img "Next" at bounding box center [504, 146] width 10 height 26
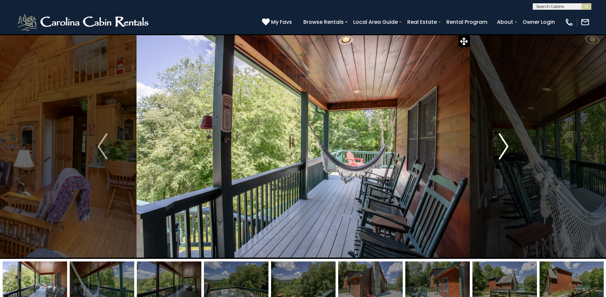
click at [505, 146] on img "Next" at bounding box center [504, 146] width 10 height 26
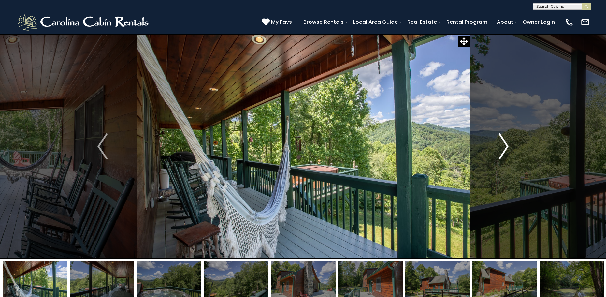
click at [504, 144] on img "Next" at bounding box center [504, 146] width 10 height 26
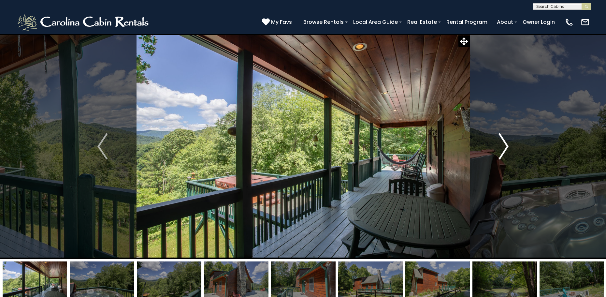
click at [506, 146] on img "Next" at bounding box center [504, 146] width 10 height 26
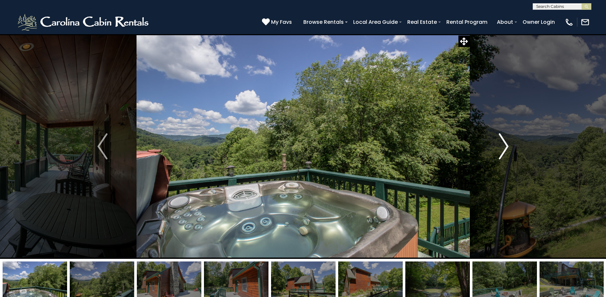
click at [505, 143] on img "Next" at bounding box center [504, 146] width 10 height 26
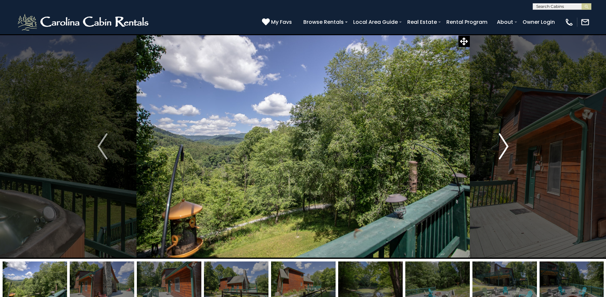
click at [504, 143] on img "Next" at bounding box center [504, 146] width 10 height 26
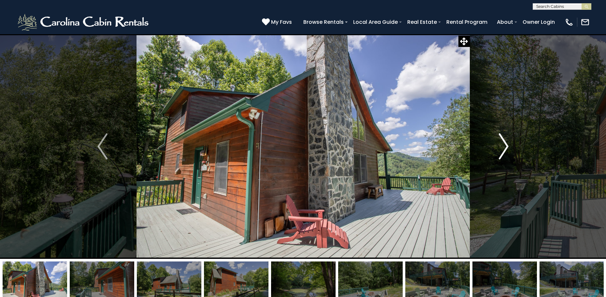
click at [505, 143] on img "Next" at bounding box center [504, 146] width 10 height 26
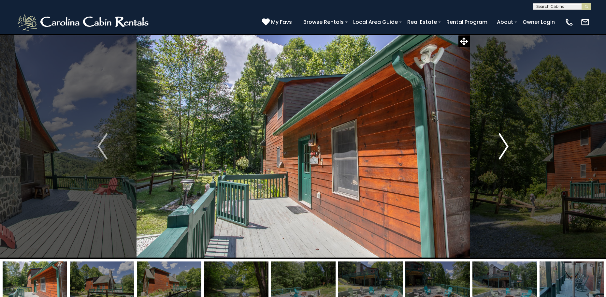
click at [506, 143] on img "Next" at bounding box center [504, 146] width 10 height 26
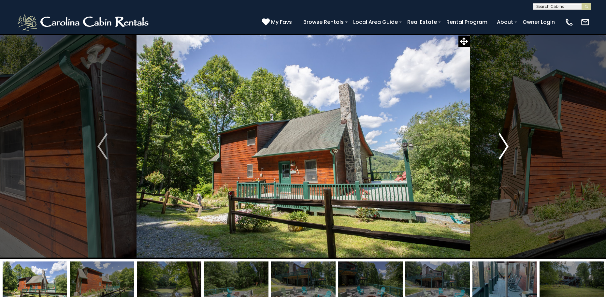
click at [506, 144] on img "Next" at bounding box center [504, 146] width 10 height 26
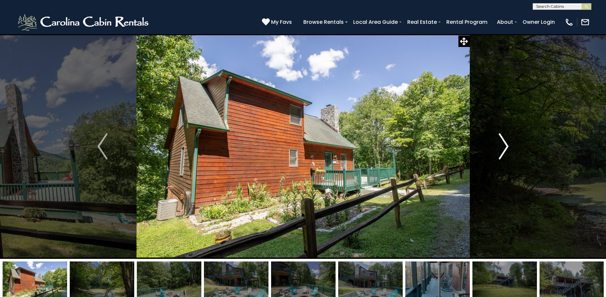
click at [506, 144] on img "Next" at bounding box center [504, 146] width 10 height 26
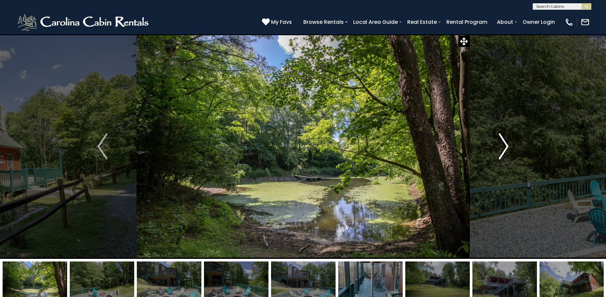
click at [506, 143] on img "Next" at bounding box center [504, 146] width 10 height 26
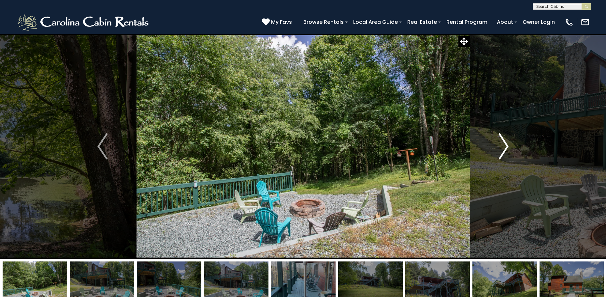
click at [508, 143] on img "Next" at bounding box center [504, 146] width 10 height 26
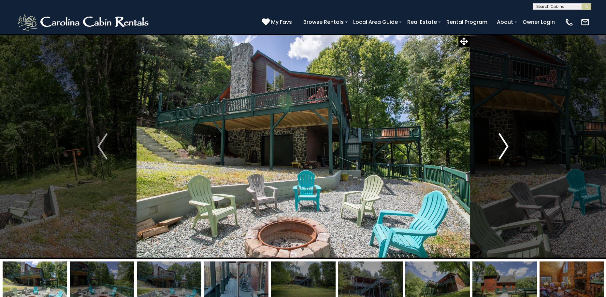
click at [506, 147] on img "Next" at bounding box center [504, 146] width 10 height 26
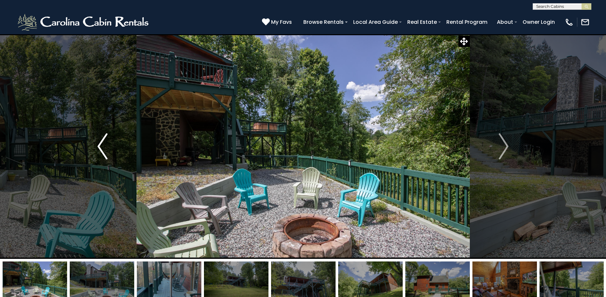
click at [99, 143] on img "Previous" at bounding box center [102, 146] width 10 height 26
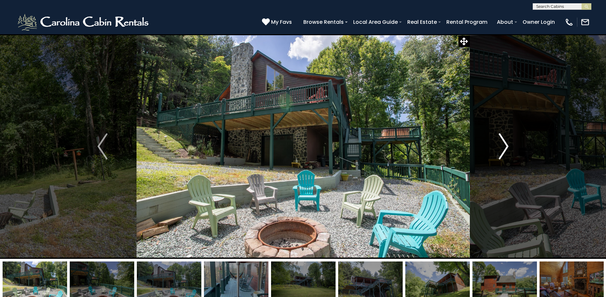
click at [506, 145] on img "Next" at bounding box center [504, 146] width 10 height 26
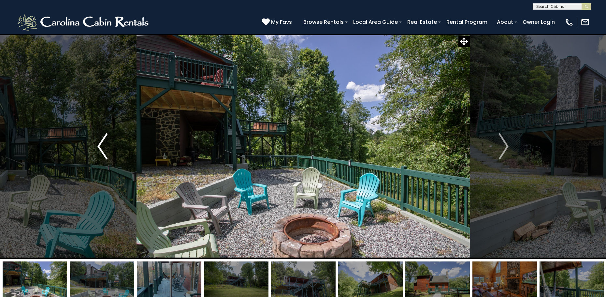
click at [102, 148] on img "Previous" at bounding box center [102, 146] width 10 height 26
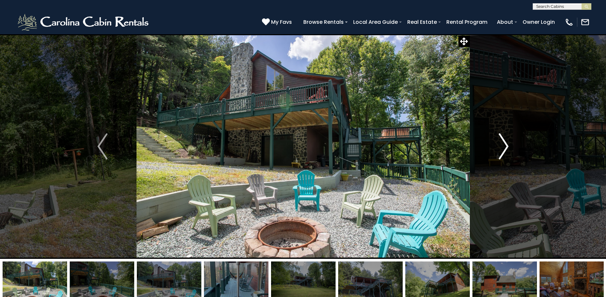
click at [504, 146] on img "Next" at bounding box center [504, 146] width 10 height 26
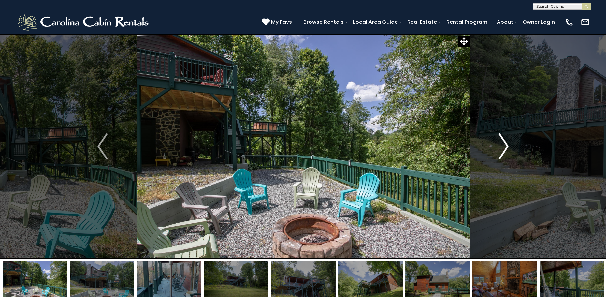
click at [494, 146] on button "Next" at bounding box center [504, 146] width 68 height 225
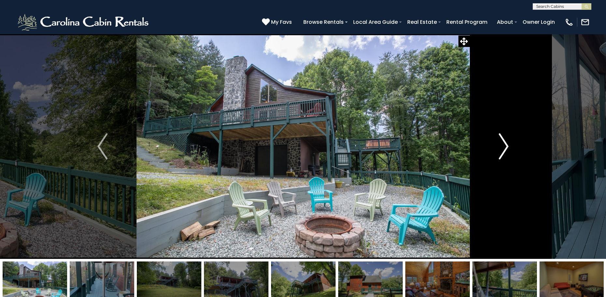
click at [506, 144] on img "Next" at bounding box center [504, 146] width 10 height 26
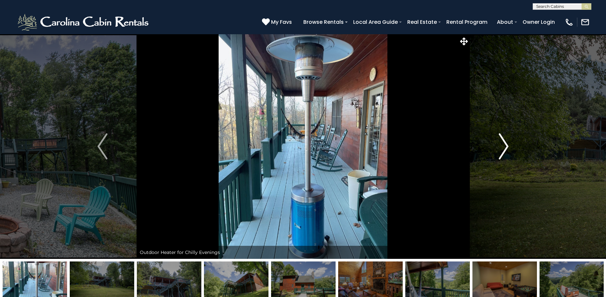
click at [506, 146] on img "Next" at bounding box center [504, 146] width 10 height 26
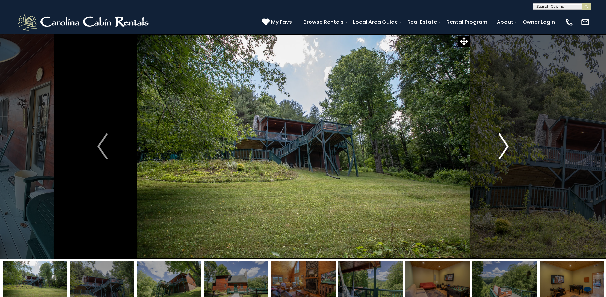
click at [509, 147] on button "Next" at bounding box center [504, 146] width 68 height 225
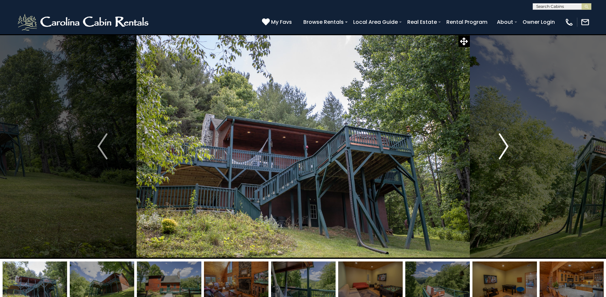
click at [505, 145] on img "Next" at bounding box center [504, 146] width 10 height 26
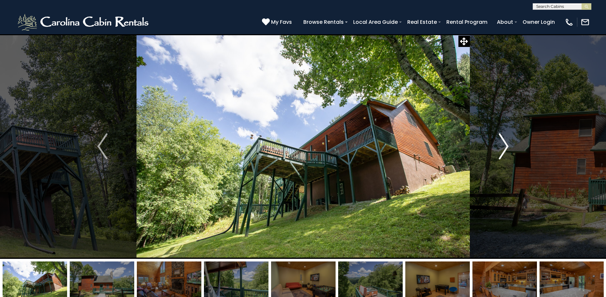
click at [508, 144] on img "Next" at bounding box center [504, 146] width 10 height 26
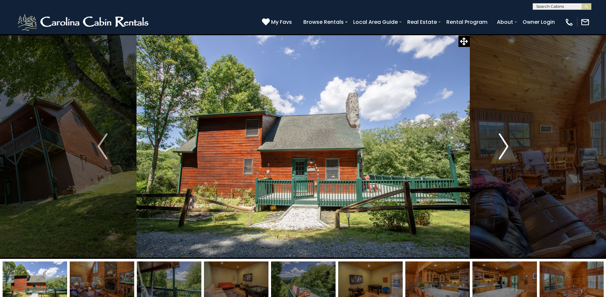
click at [508, 144] on img "Next" at bounding box center [504, 146] width 10 height 26
